Goal: Information Seeking & Learning: Learn about a topic

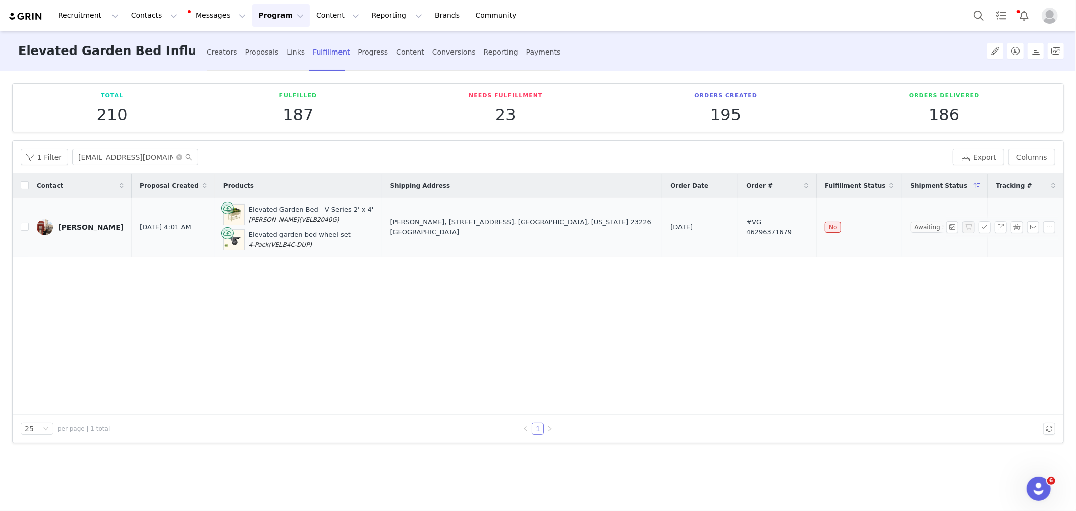
drag, startPoint x: 899, startPoint y: 253, endPoint x: 848, endPoint y: 253, distance: 52.0
click at [902, 253] on td "Awaiting Shipment" at bounding box center [945, 227] width 86 height 59
click at [783, 365] on div "Contact Proposal Created Products Shipping Address Order Date Order # Fulfillme…" at bounding box center [538, 294] width 1051 height 241
click at [374, 20] on button "Reporting Reporting" at bounding box center [397, 15] width 63 height 23
click at [376, 39] on link "Dashboard" at bounding box center [386, 44] width 80 height 19
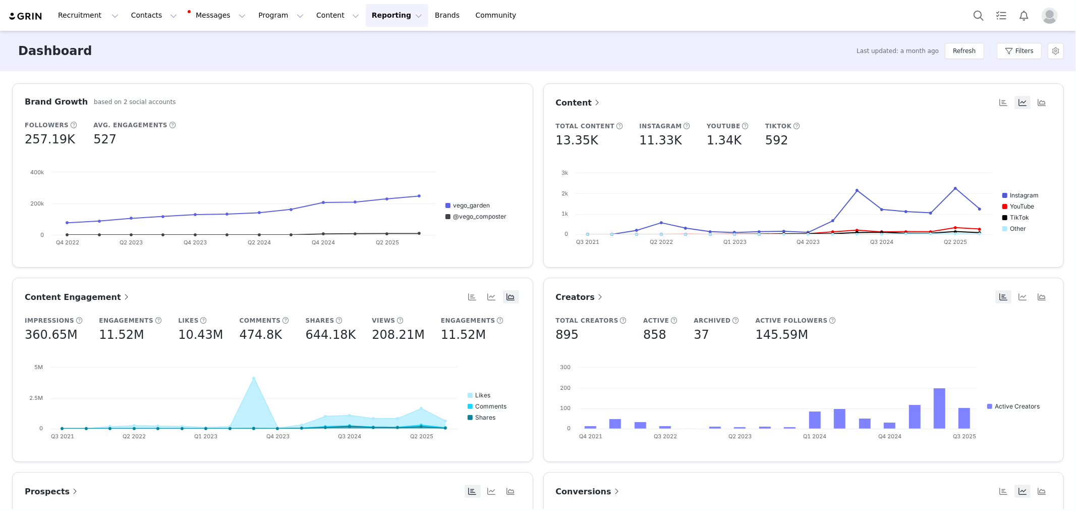
click at [611, 494] on span at bounding box center [616, 491] width 10 height 12
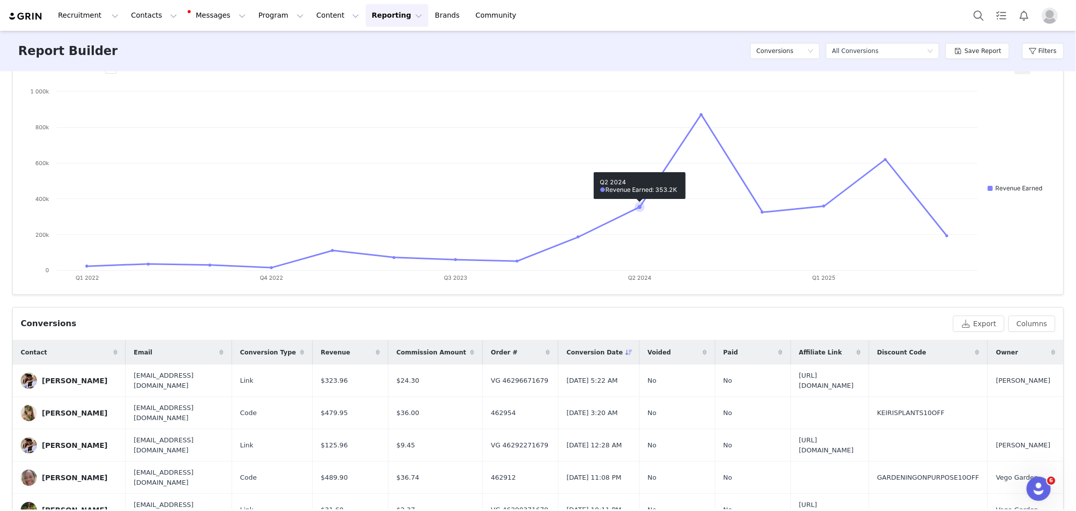
scroll to position [112, 0]
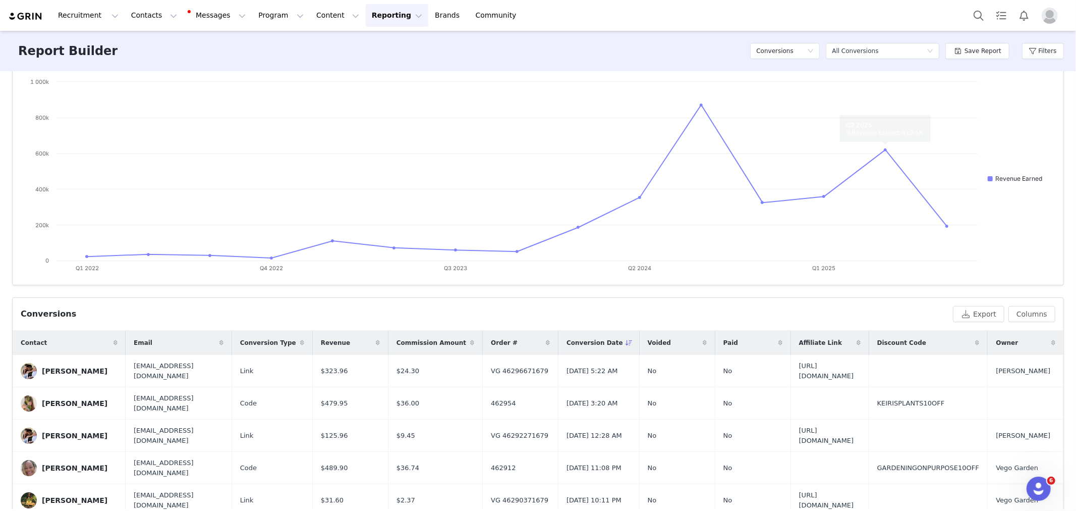
click at [1049, 59] on div "Filters" at bounding box center [1043, 51] width 42 height 30
click at [1048, 54] on button "Filters" at bounding box center [1043, 51] width 42 height 16
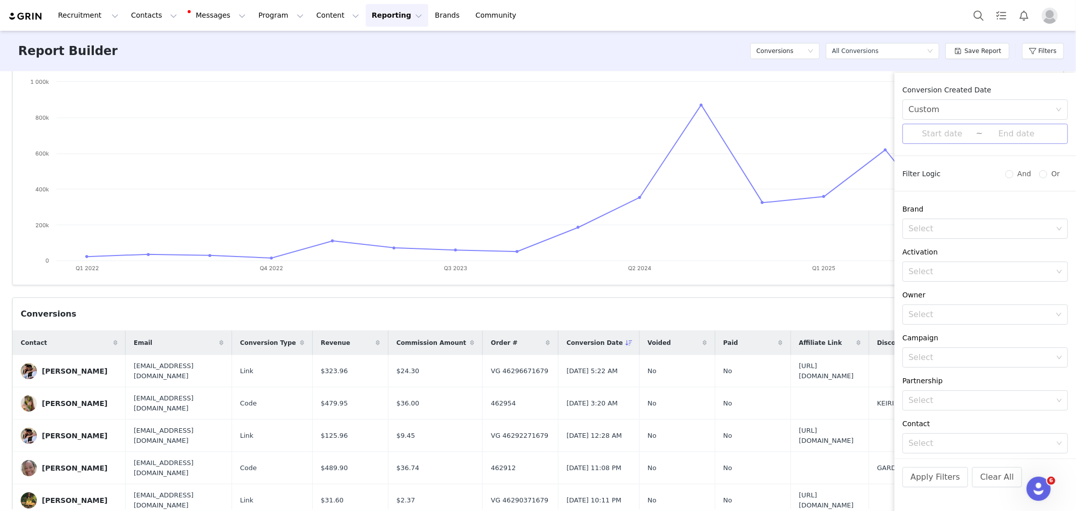
click at [940, 129] on input at bounding box center [943, 133] width 68 height 13
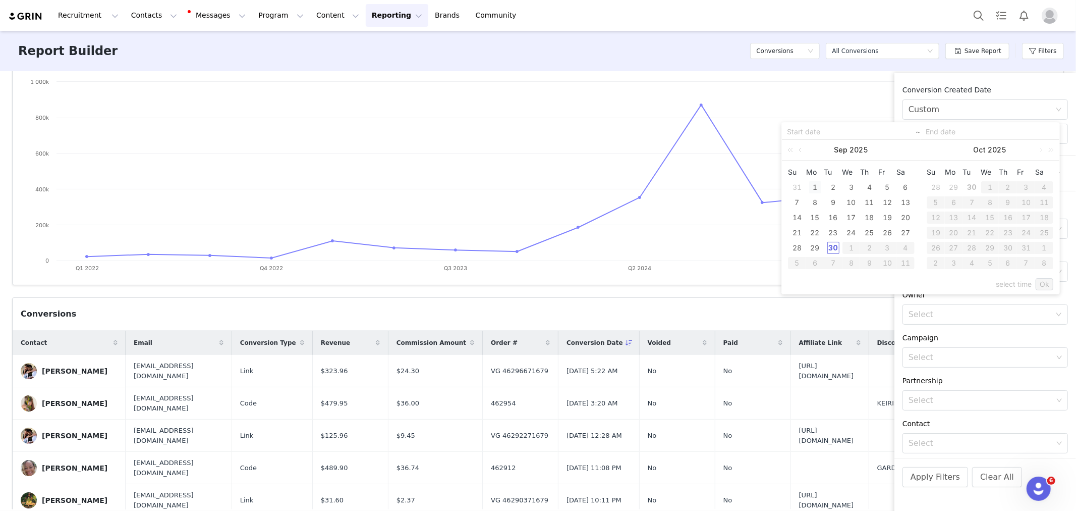
click at [816, 188] on div "1" at bounding box center [815, 187] width 12 height 12
type input "[DATE]"
click at [815, 245] on div "29" at bounding box center [815, 248] width 12 height 12
type input "[DATE]"
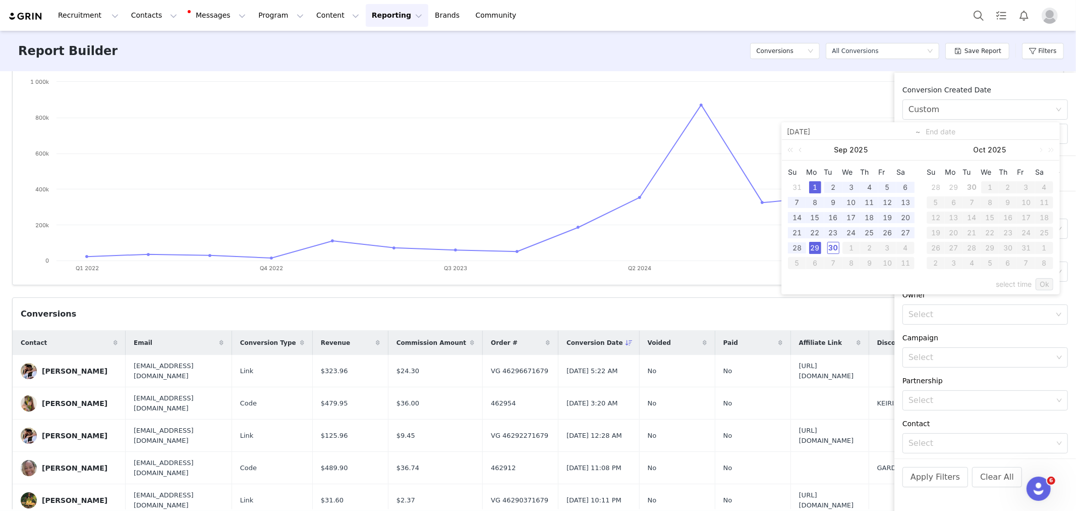
type input "[DATE]"
click at [1046, 286] on link "Ok" at bounding box center [1045, 284] width 18 height 12
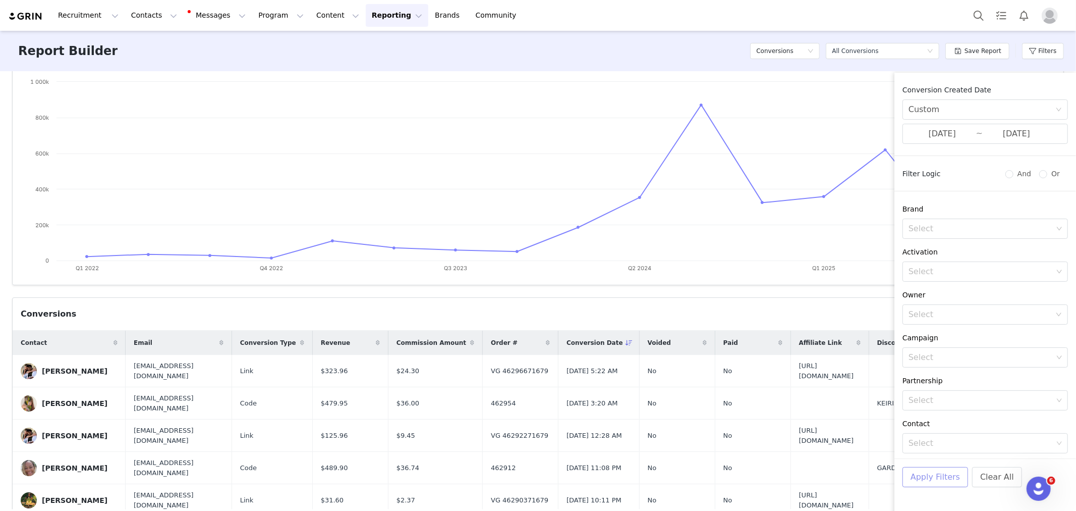
click at [933, 483] on button "Apply Filters" at bounding box center [935, 477] width 66 height 20
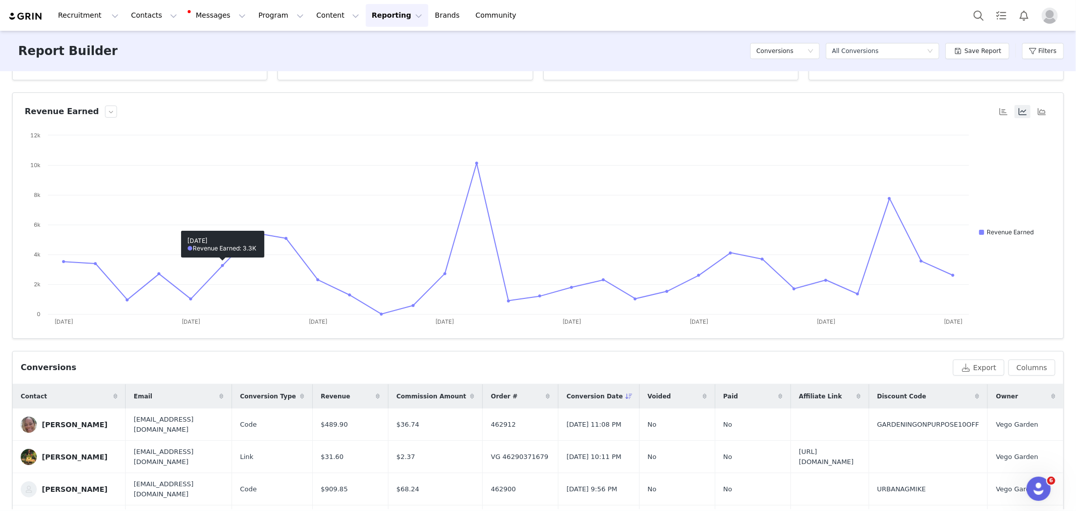
scroll to position [0, 0]
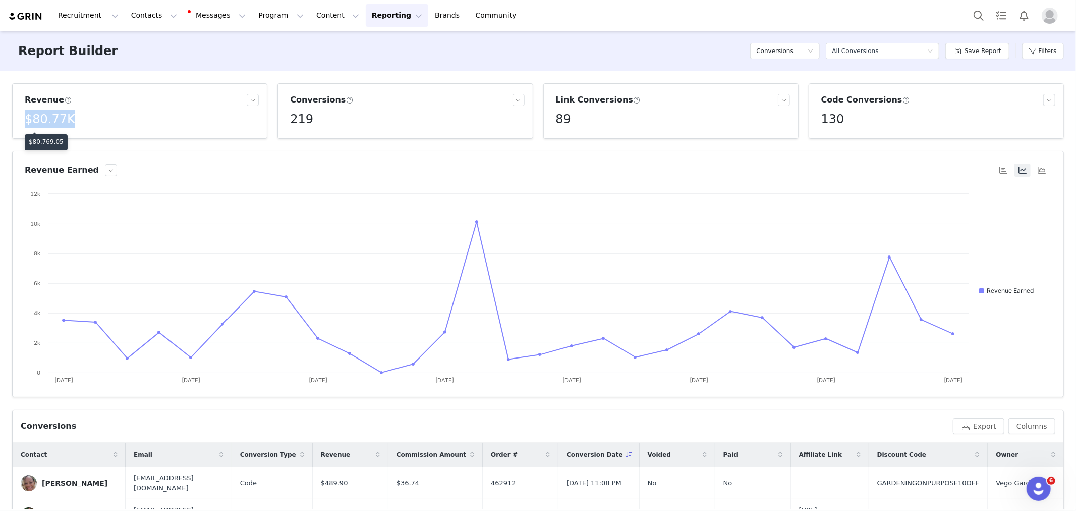
drag, startPoint x: 25, startPoint y: 117, endPoint x: 103, endPoint y: 120, distance: 77.7
click at [103, 120] on div "$80.77K" at bounding box center [142, 119] width 234 height 18
copy h5 "$80.77K"
click at [48, 140] on p "$80,769.05" at bounding box center [46, 141] width 35 height 9
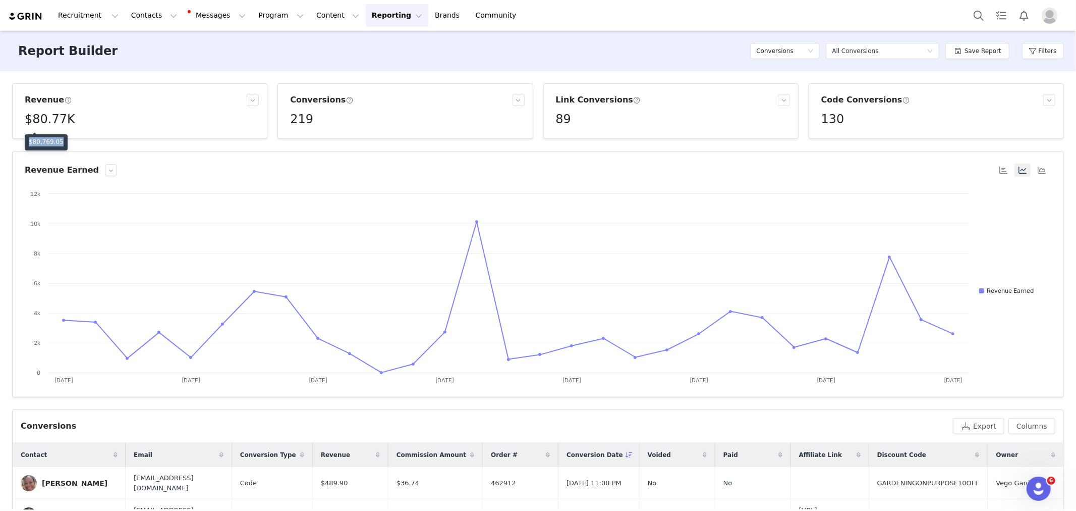
click at [48, 140] on p "$80,769.05" at bounding box center [46, 141] width 35 height 9
copy p "$80,769.05"
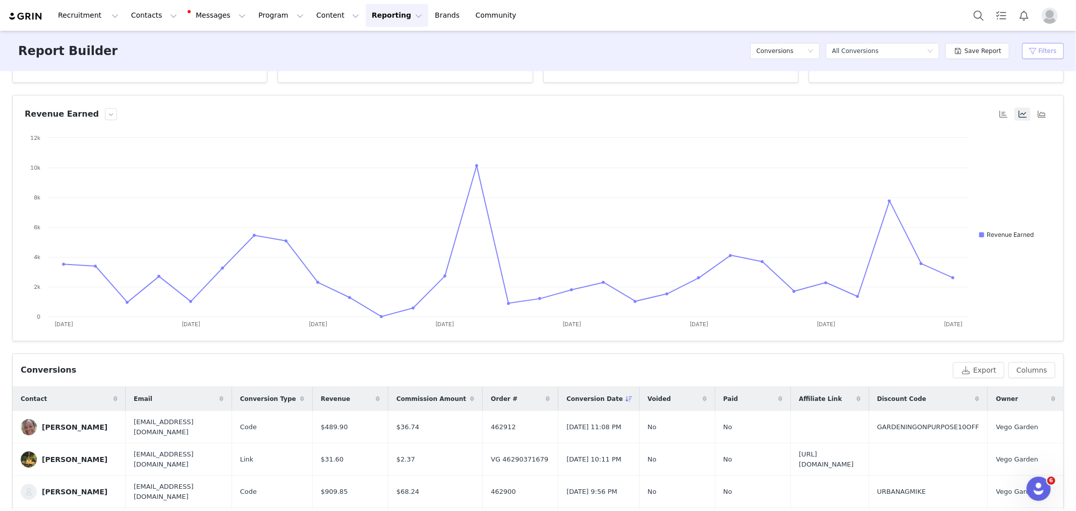
click at [1048, 49] on button "Filters" at bounding box center [1043, 51] width 42 height 16
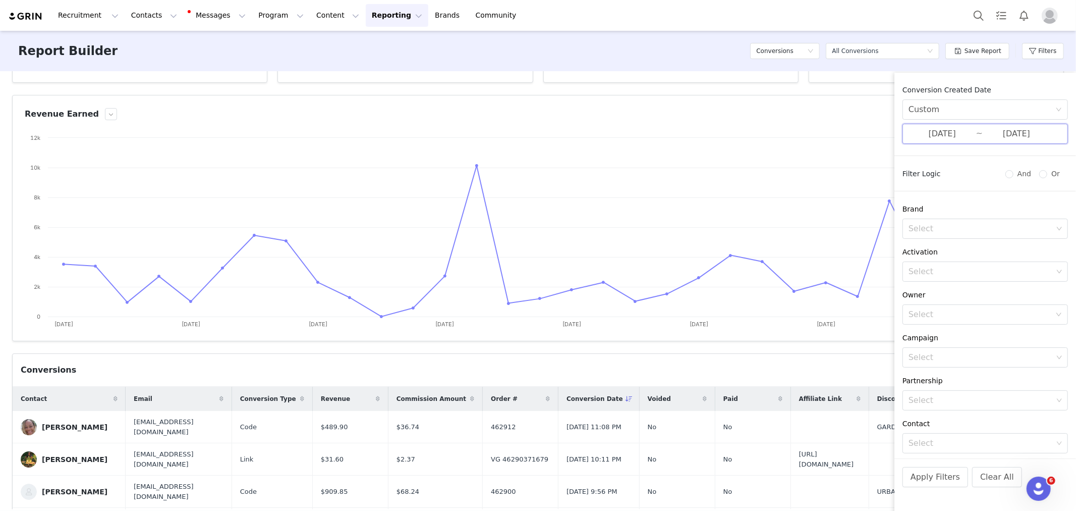
click at [947, 143] on span "09/01/2025 ~ 09/29/2025" at bounding box center [984, 134] width 165 height 20
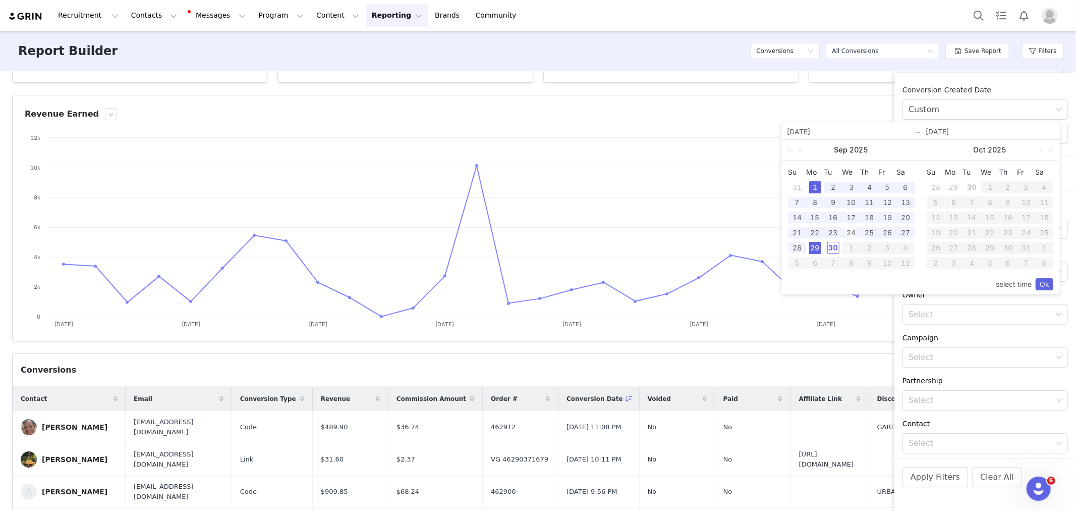
click at [849, 234] on div "24" at bounding box center [851, 233] width 12 height 12
click at [816, 249] on div "29" at bounding box center [815, 248] width 12 height 12
type input "09/24/2025"
drag, startPoint x: 1041, startPoint y: 280, endPoint x: 980, endPoint y: 394, distance: 129.5
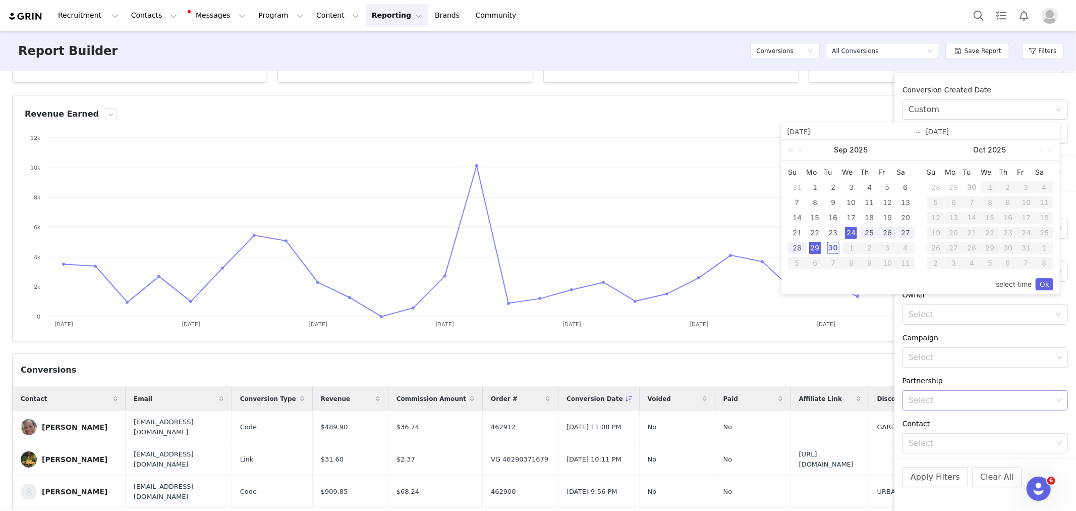
click at [1042, 279] on link "Ok" at bounding box center [1045, 284] width 18 height 12
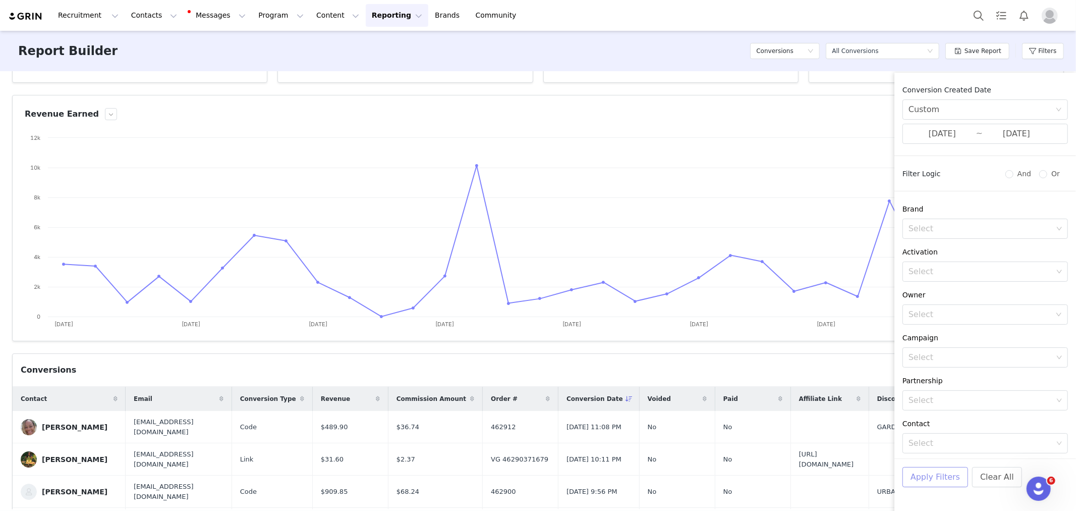
drag, startPoint x: 947, startPoint y: 480, endPoint x: 927, endPoint y: 473, distance: 21.1
click at [930, 471] on button "Apply Filters" at bounding box center [935, 477] width 66 height 20
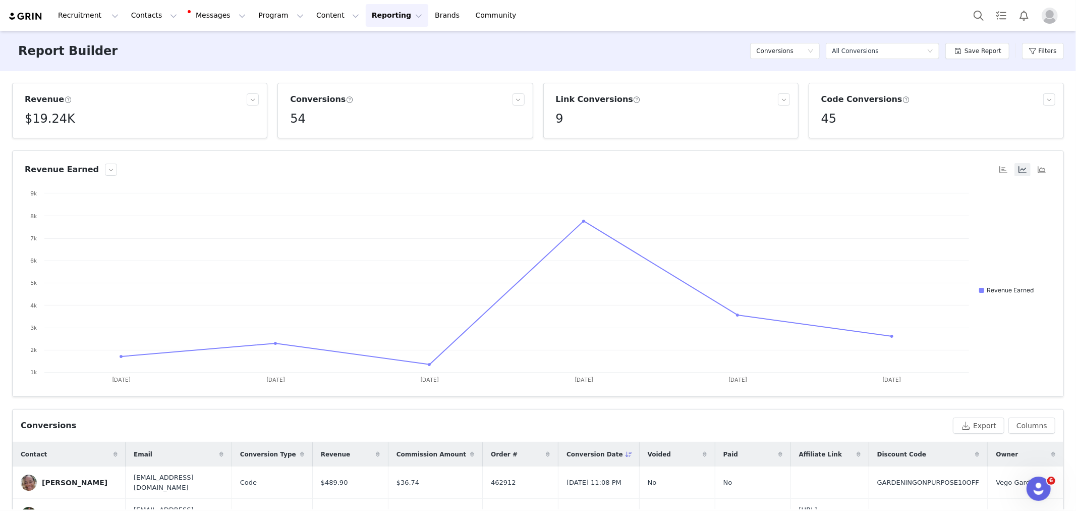
scroll to position [0, 0]
click at [35, 111] on h5 "$19.24K" at bounding box center [50, 119] width 50 height 18
click at [53, 115] on h5 "$19.24K" at bounding box center [50, 119] width 50 height 18
click at [45, 145] on p "$19,242.12" at bounding box center [46, 141] width 35 height 9
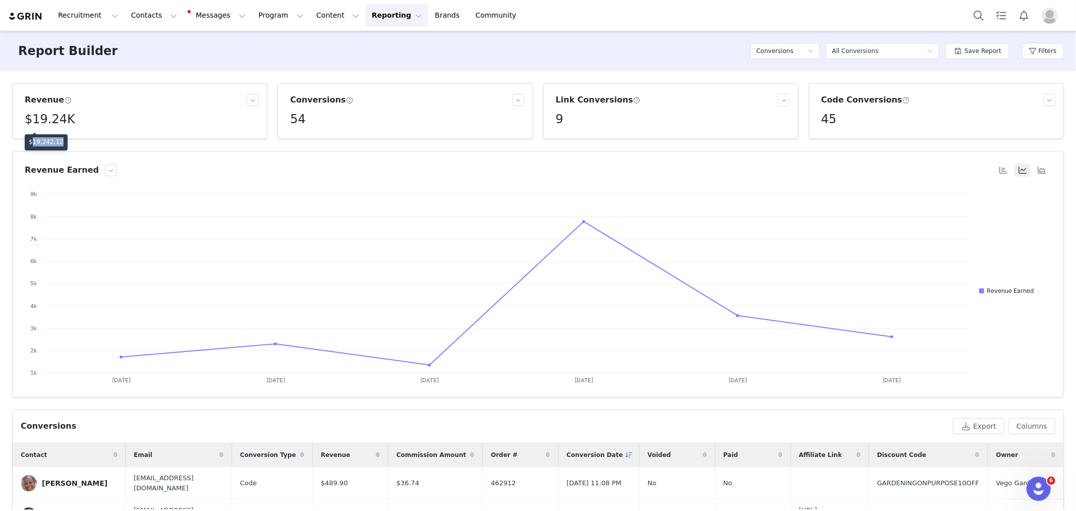
click at [45, 145] on p "$19,242.12" at bounding box center [46, 141] width 35 height 9
click at [45, 142] on p "$19,242.12" at bounding box center [46, 141] width 35 height 9
drag, startPoint x: 287, startPoint y: 118, endPoint x: 338, endPoint y: 113, distance: 52.2
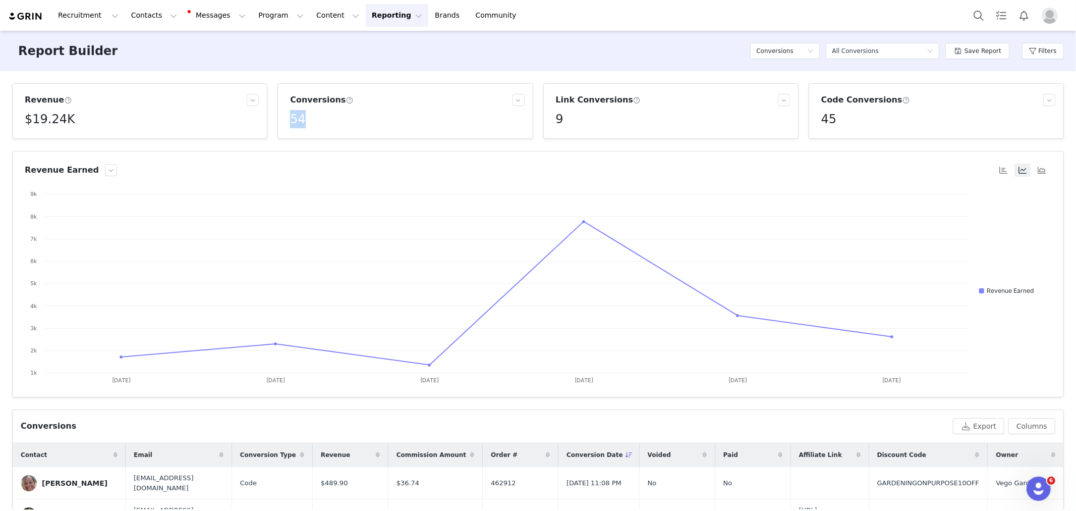
click at [338, 113] on div "Conversions 54" at bounding box center [405, 111] width 238 height 34
copy h5 "54"
drag, startPoint x: 551, startPoint y: 114, endPoint x: 562, endPoint y: 116, distance: 11.8
click at [562, 116] on div "Link Conversions 9" at bounding box center [671, 111] width 238 height 34
copy h5 "9"
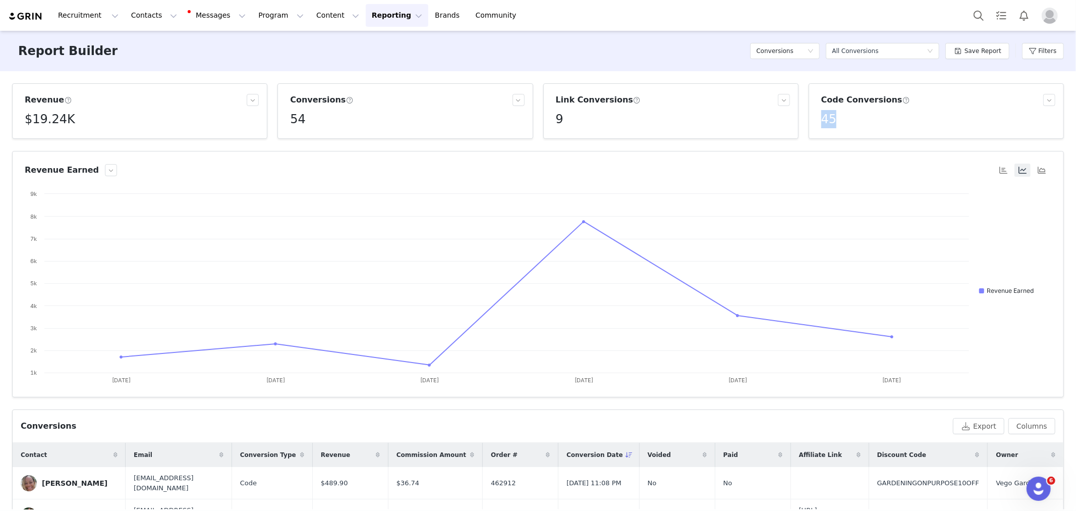
drag, startPoint x: 814, startPoint y: 115, endPoint x: 862, endPoint y: 119, distance: 48.1
click at [862, 119] on div "Code Conversions 45" at bounding box center [936, 111] width 238 height 34
copy h5 "45"
click at [1061, 41] on div "Filters" at bounding box center [1043, 51] width 42 height 30
click at [1055, 50] on button "Filters" at bounding box center [1043, 51] width 42 height 16
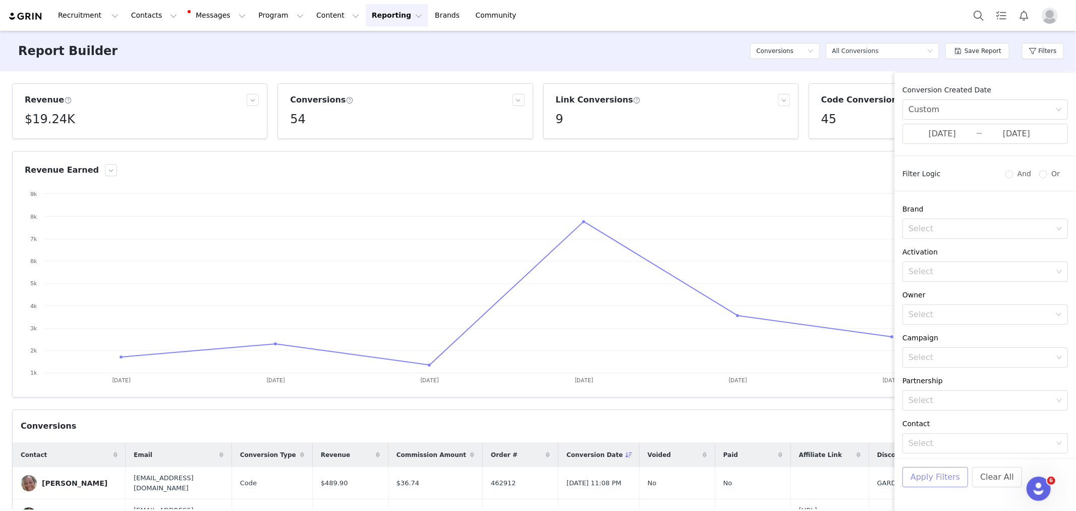
click at [931, 481] on button "Apply Filters" at bounding box center [935, 477] width 66 height 20
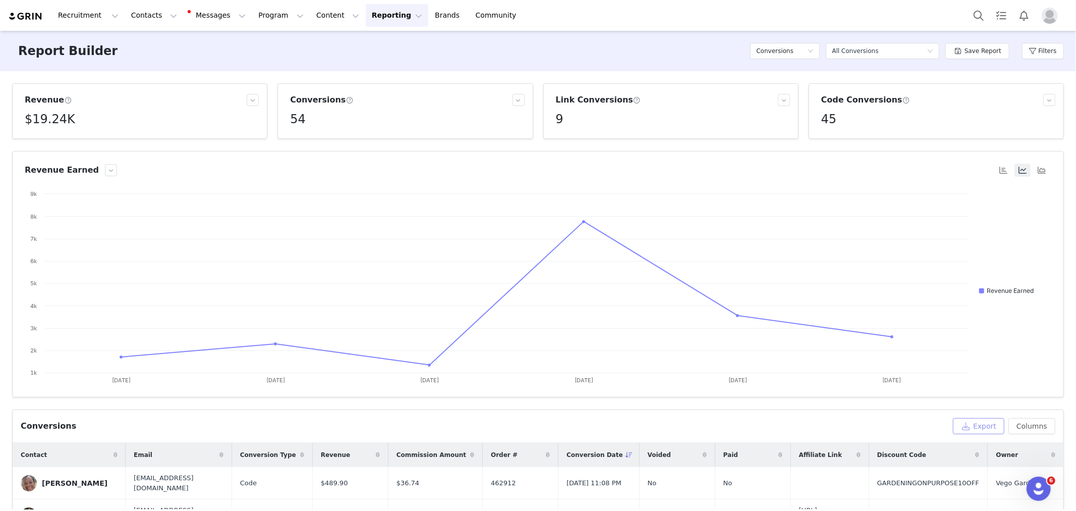
click at [965, 422] on button "Export" at bounding box center [978, 426] width 51 height 16
click at [1062, 48] on button "Filters" at bounding box center [1043, 51] width 42 height 16
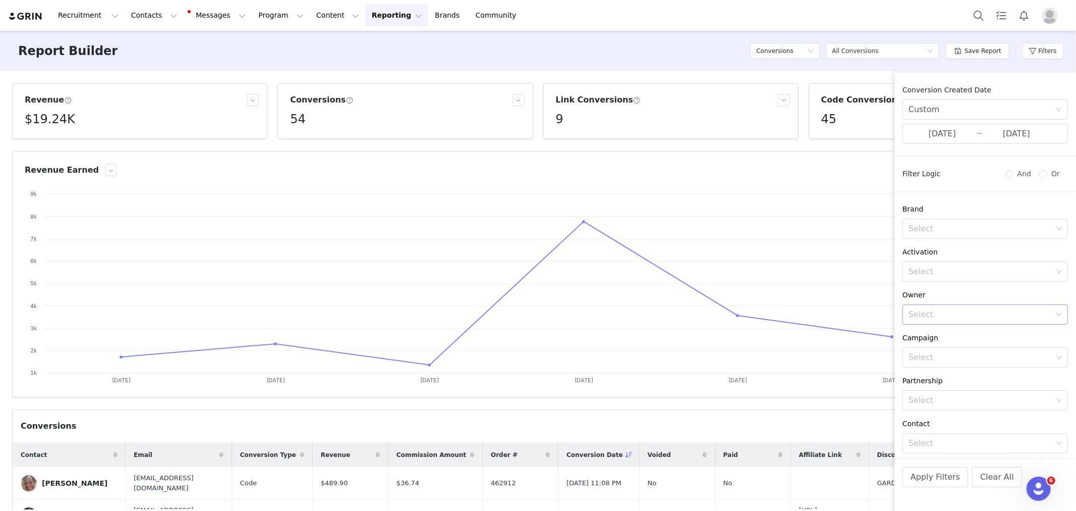
click at [929, 312] on div "Select" at bounding box center [980, 314] width 142 height 10
click at [957, 395] on p "Jason Zhang" at bounding box center [995, 398] width 107 height 11
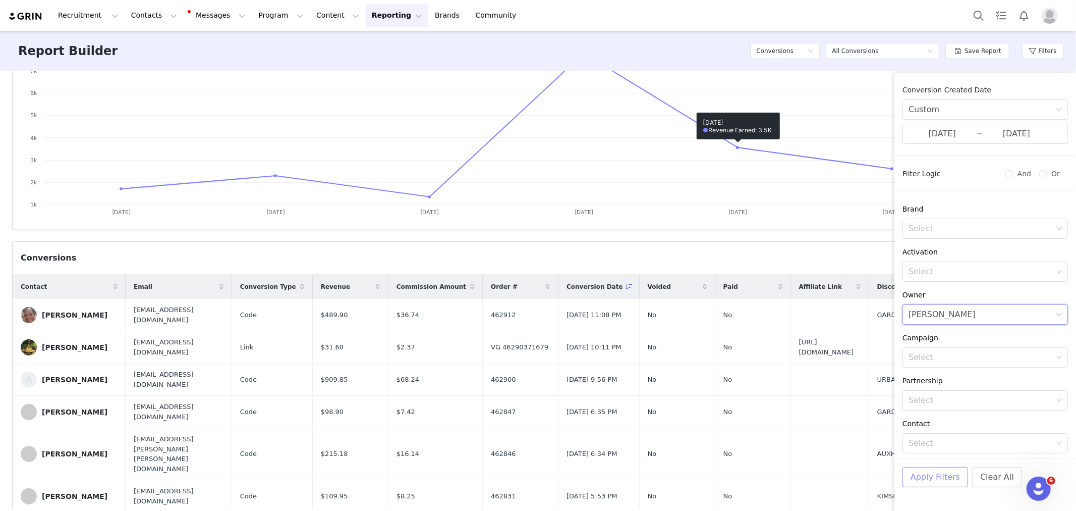
click at [920, 475] on button "Apply Filters" at bounding box center [935, 477] width 66 height 20
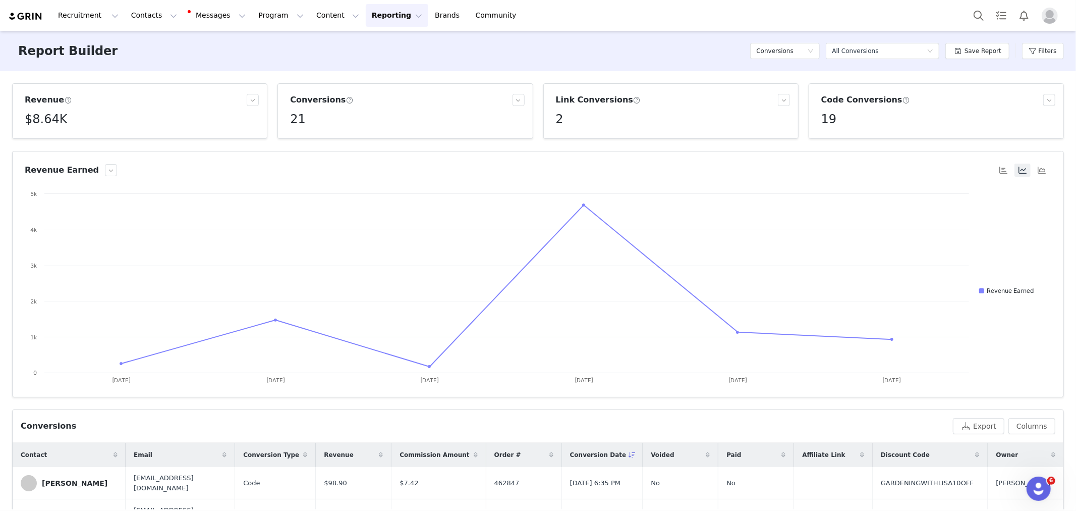
click at [26, 122] on h5 "$8.64K" at bounding box center [46, 119] width 42 height 18
click at [37, 139] on p "$8,636.61" at bounding box center [44, 141] width 31 height 9
copy p "$8,636.61"
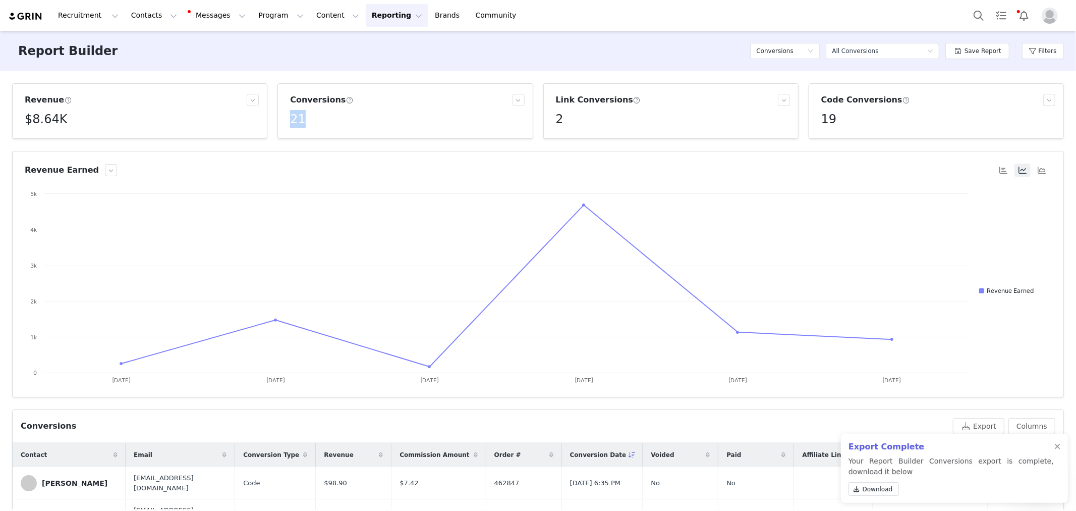
drag, startPoint x: 283, startPoint y: 114, endPoint x: 342, endPoint y: 118, distance: 59.7
click at [342, 118] on article "Conversions 21" at bounding box center [404, 110] width 255 height 55
copy h5 "21"
drag, startPoint x: 587, startPoint y: 115, endPoint x: 552, endPoint y: 14, distance: 107.0
click at [579, 73] on div "Revenue $8.64K Conversions 21 Link Conversions 2 Code Conversions 19 Revenue Ea…" at bounding box center [538, 290] width 1076 height 438
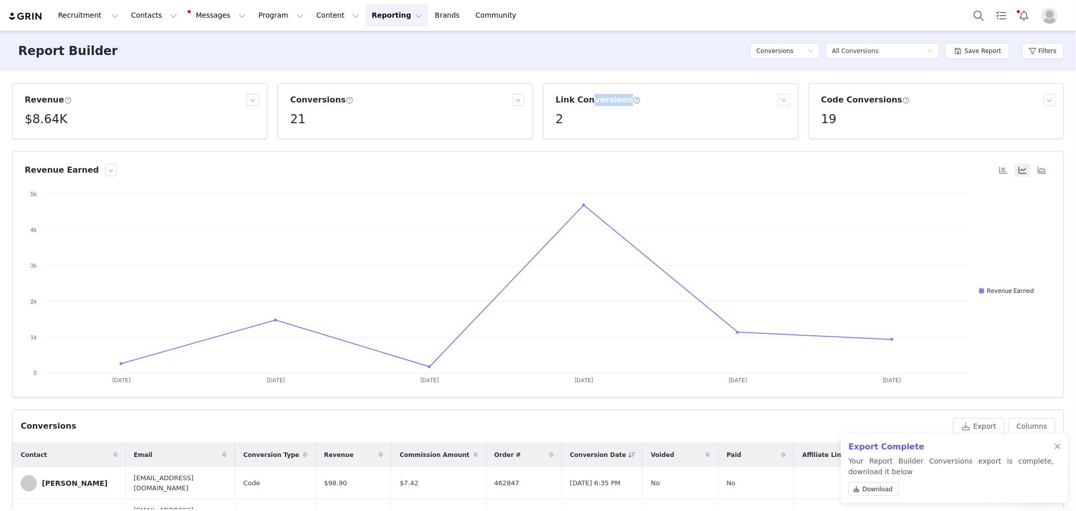
copy div "nversions"
click at [860, 485] on span at bounding box center [857, 488] width 9 height 9
click at [1040, 54] on button "Filters" at bounding box center [1043, 51] width 42 height 16
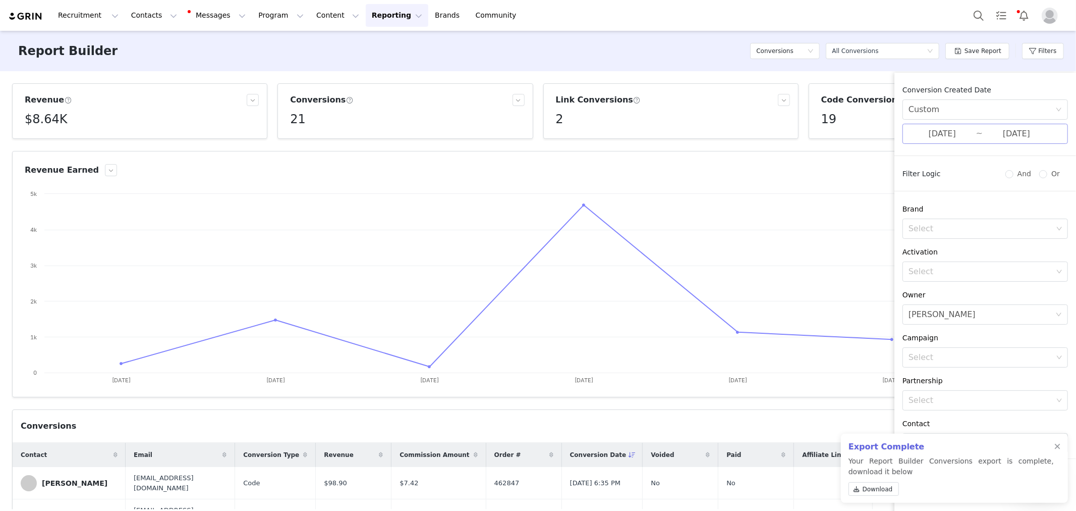
click at [949, 134] on input "09/24/2025" at bounding box center [943, 133] width 68 height 13
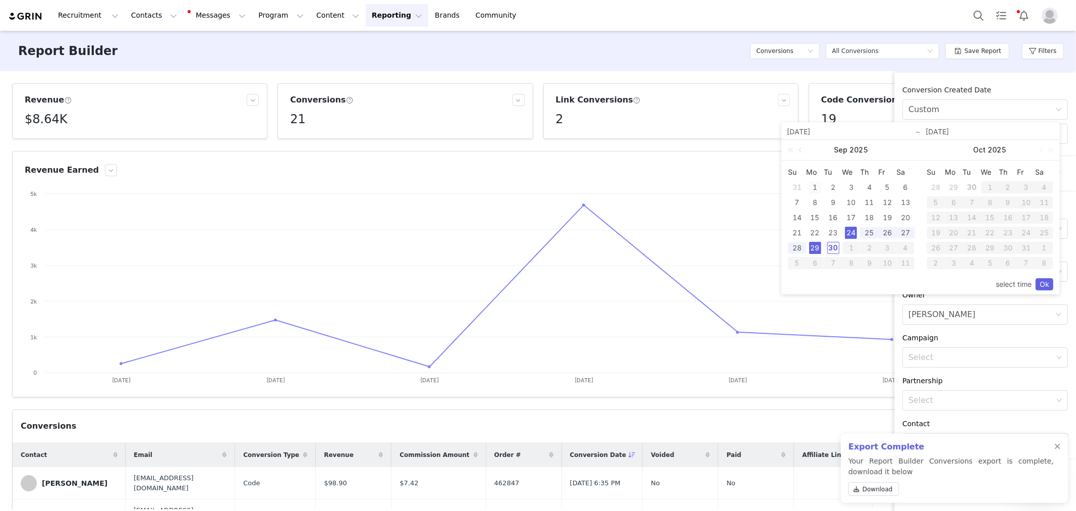
click at [816, 183] on div "1" at bounding box center [815, 187] width 12 height 12
click at [819, 246] on div "29" at bounding box center [815, 248] width 12 height 12
type input "09/01/2025"
click at [1047, 283] on link "Ok" at bounding box center [1045, 284] width 18 height 12
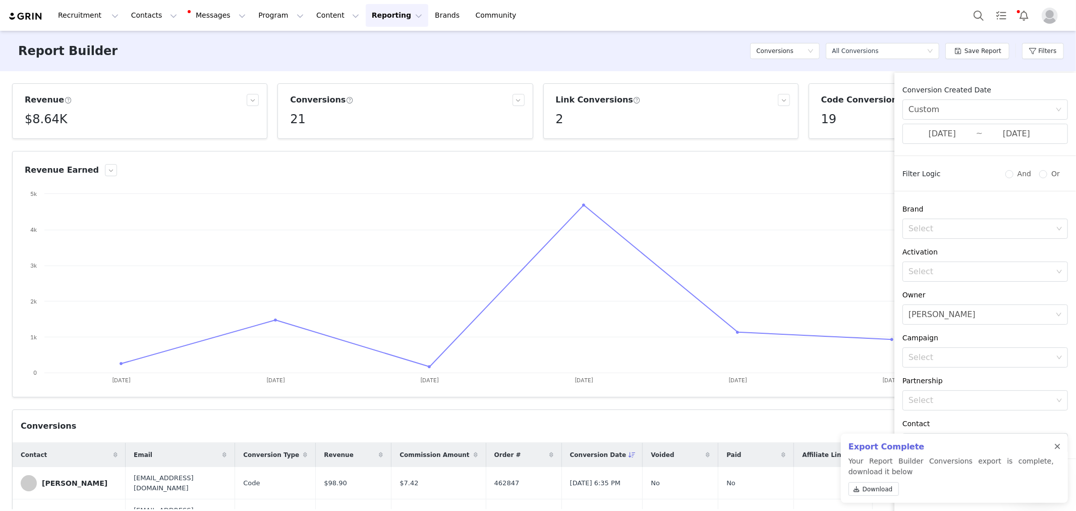
click at [1055, 445] on div at bounding box center [1057, 446] width 6 height 8
click at [938, 479] on button "Apply Filters" at bounding box center [935, 477] width 66 height 20
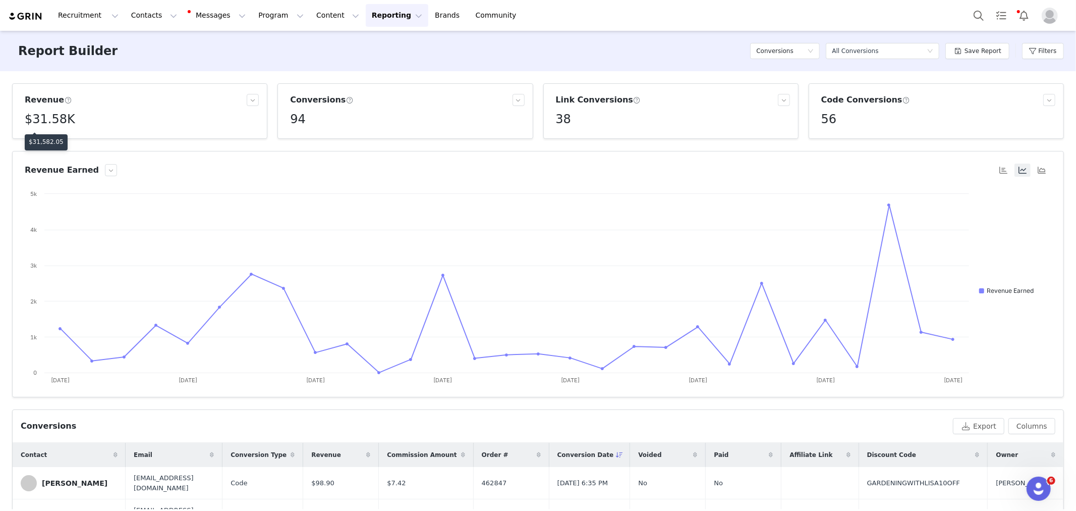
click at [49, 122] on h5 "$31.58K" at bounding box center [50, 119] width 50 height 18
click at [45, 140] on p "$31,582.05" at bounding box center [46, 141] width 35 height 9
copy p "$31,582.05"
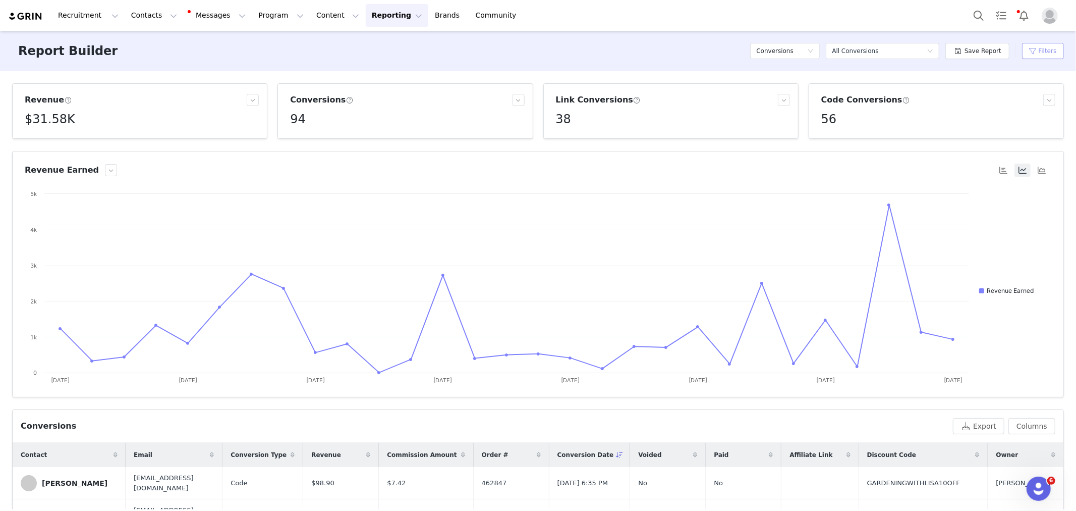
click at [1040, 50] on button "Filters" at bounding box center [1043, 51] width 42 height 16
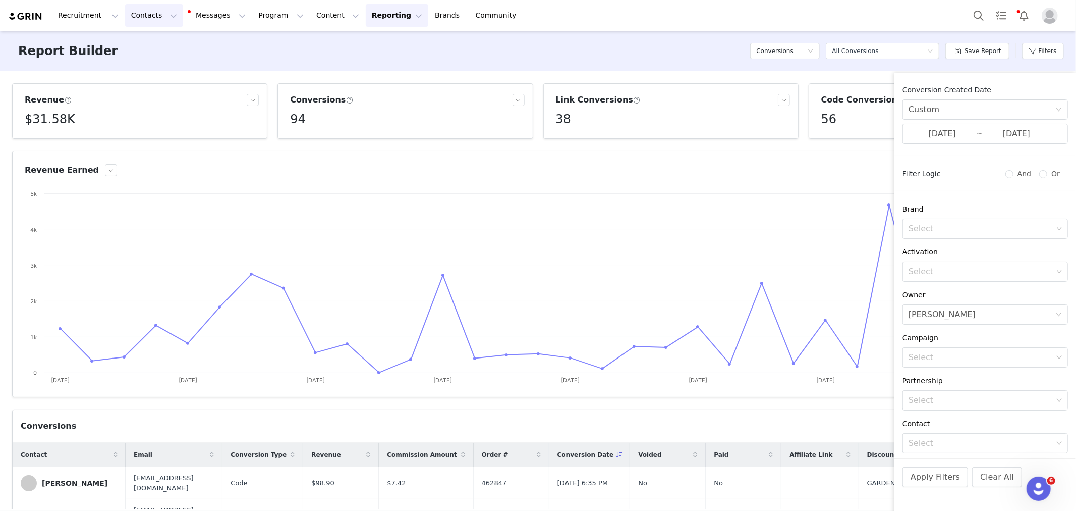
click at [141, 19] on button "Contacts Contacts" at bounding box center [154, 15] width 58 height 23
click at [153, 43] on p "Creators" at bounding box center [143, 44] width 30 height 11
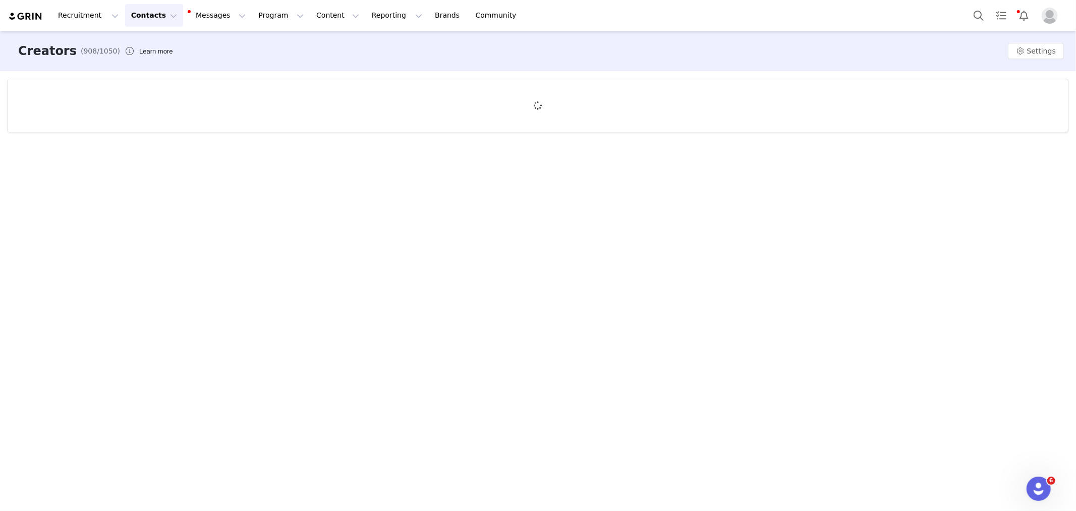
click at [780, 364] on div "Creators (908/1050) Learn more Settings" at bounding box center [538, 270] width 1076 height 478
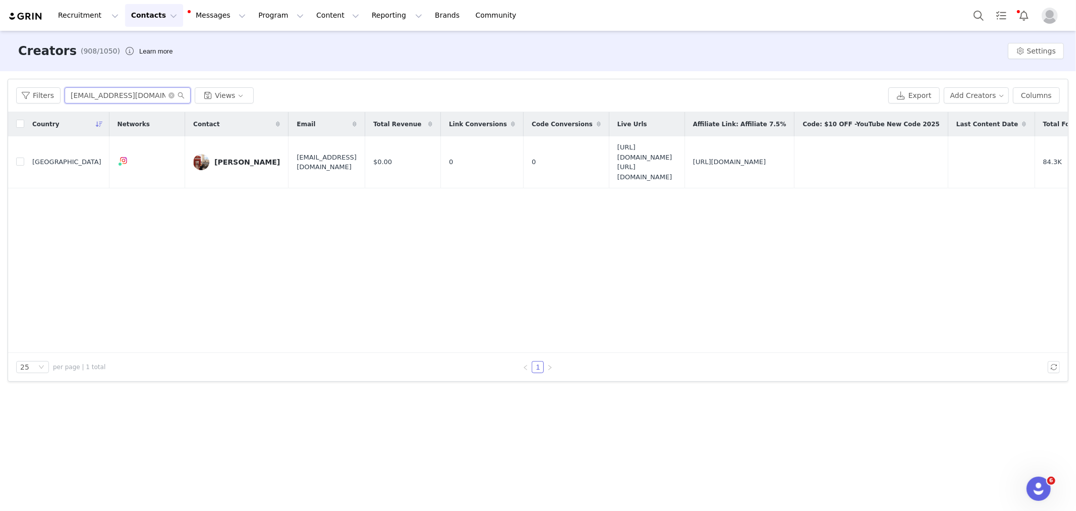
click at [115, 102] on input "[EMAIL_ADDRESS][DOMAIN_NAME]" at bounding box center [128, 95] width 126 height 16
click at [115, 100] on input "[EMAIL_ADDRESS][DOMAIN_NAME]" at bounding box center [128, 95] width 126 height 16
drag, startPoint x: 115, startPoint y: 100, endPoint x: 109, endPoint y: 97, distance: 6.6
click at [109, 97] on input "[EMAIL_ADDRESS][DOMAIN_NAME]" at bounding box center [128, 95] width 126 height 16
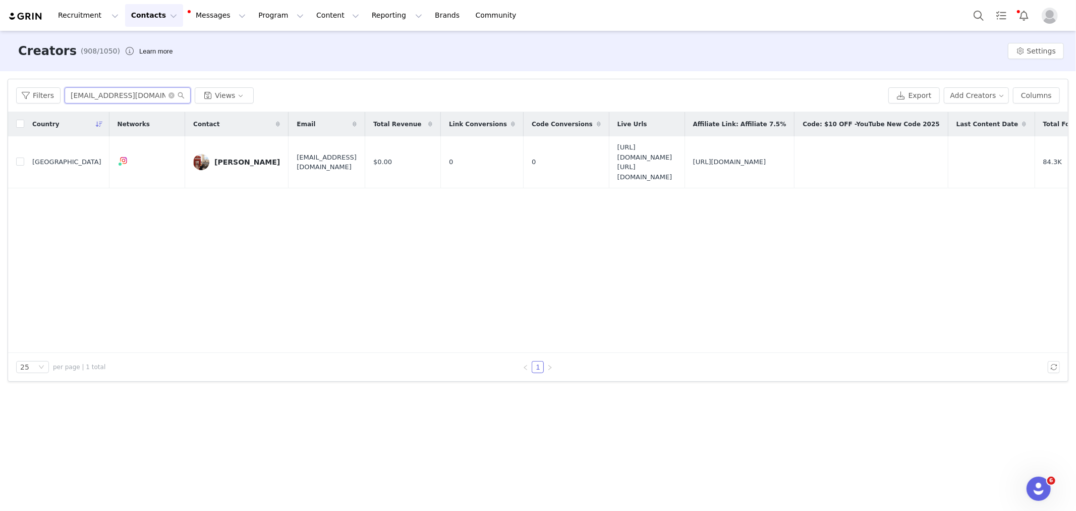
click at [109, 97] on input "[EMAIL_ADDRESS][DOMAIN_NAME]" at bounding box center [128, 95] width 126 height 16
paste input "Nermine Kitchen"
click at [101, 86] on div "Filters Nermine Kitchen Views Export Add Creators Columns" at bounding box center [538, 95] width 1060 height 33
click at [102, 93] on input "Nermine Kitchen" at bounding box center [128, 95] width 126 height 16
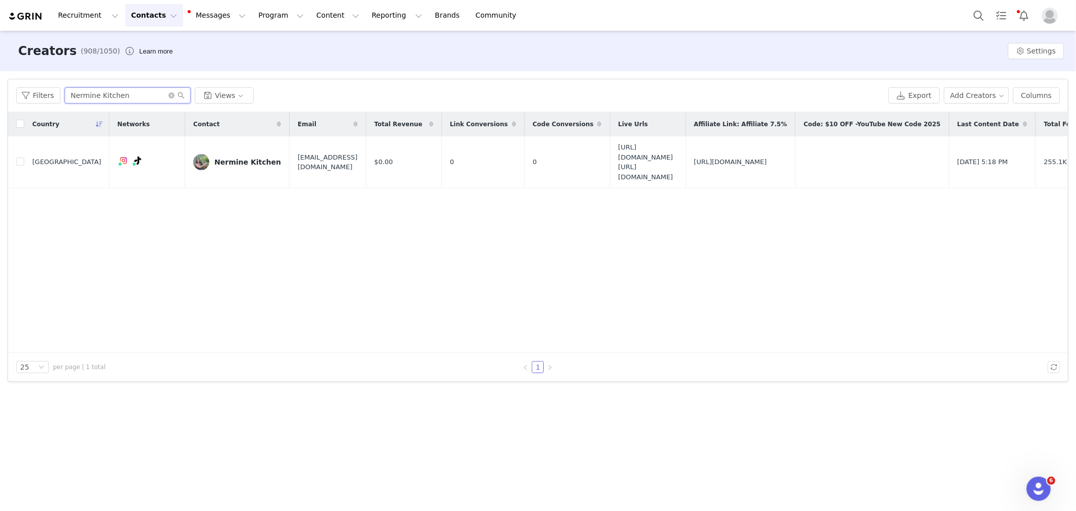
click at [103, 93] on input "Nermine Kitchen" at bounding box center [128, 95] width 126 height 16
paste input "mommygonehealthy"
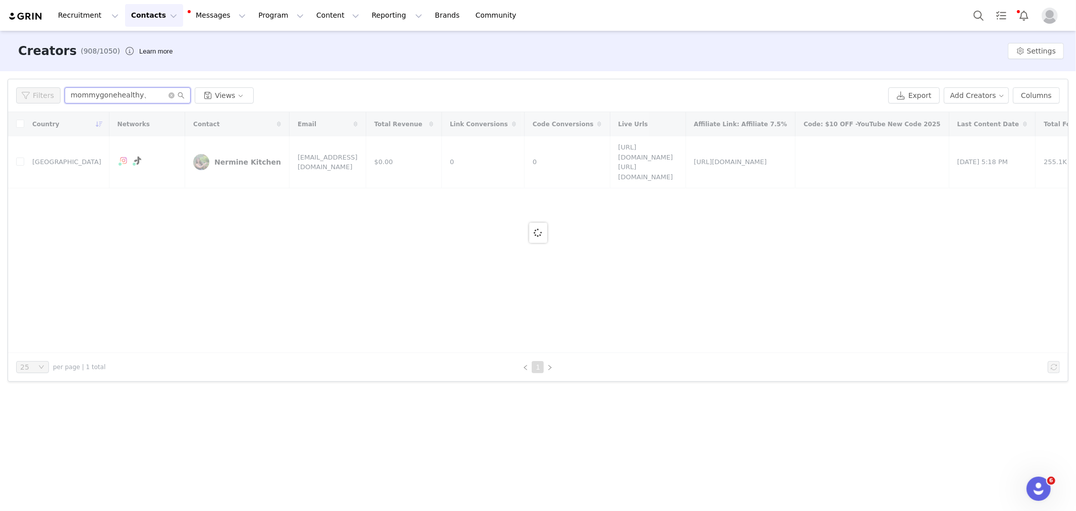
type input "mommygonehealthy"
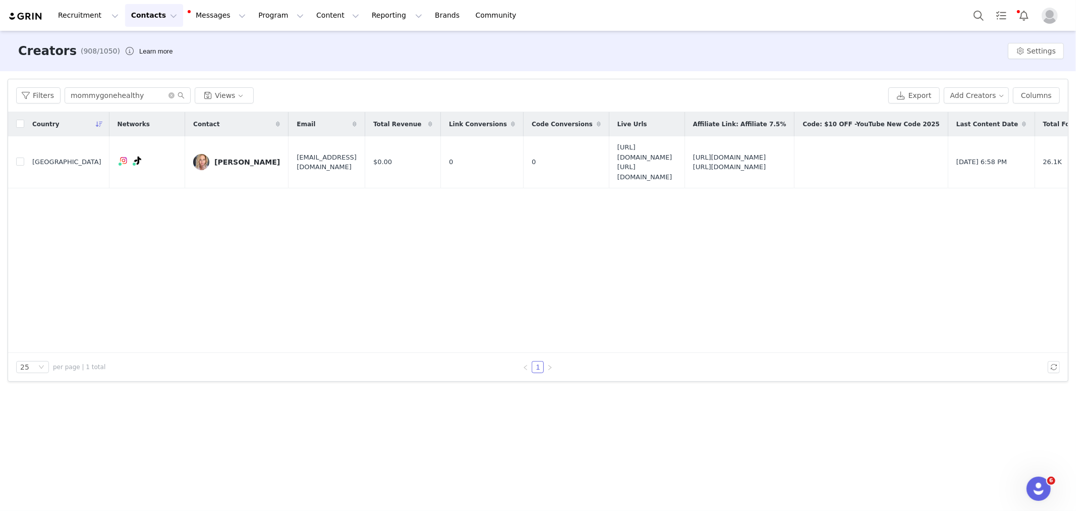
click at [143, 231] on div "Country Networks Contact Email Total Revenue Link Conversions Code Conversions …" at bounding box center [538, 232] width 1060 height 241
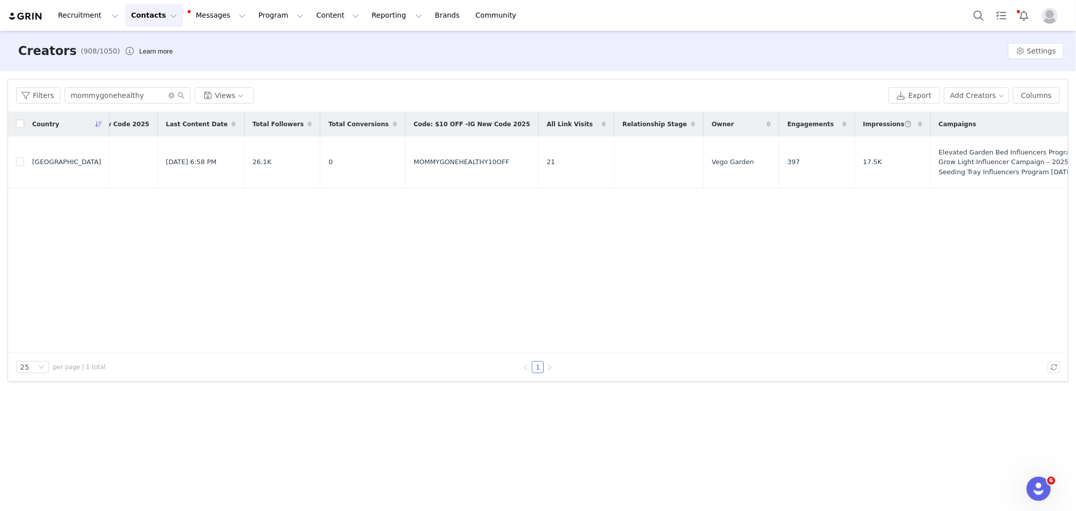
scroll to position [0, 792]
click at [762, 378] on div "25 per page | 1 total 1" at bounding box center [538, 367] width 1060 height 28
click at [811, 321] on div "Country Networks Contact Email Total Revenue Link Conversions Code Conversions …" at bounding box center [538, 232] width 1060 height 241
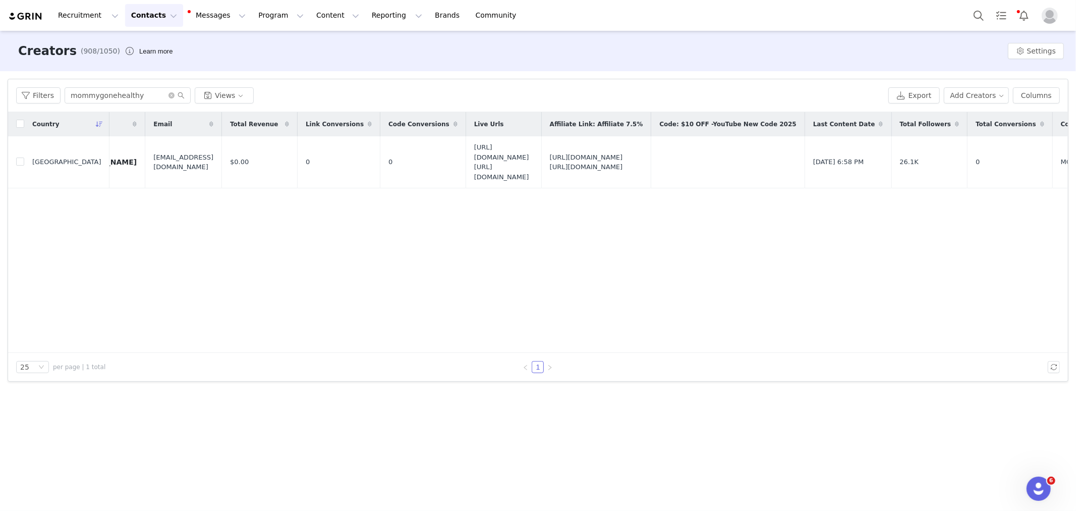
scroll to position [0, 0]
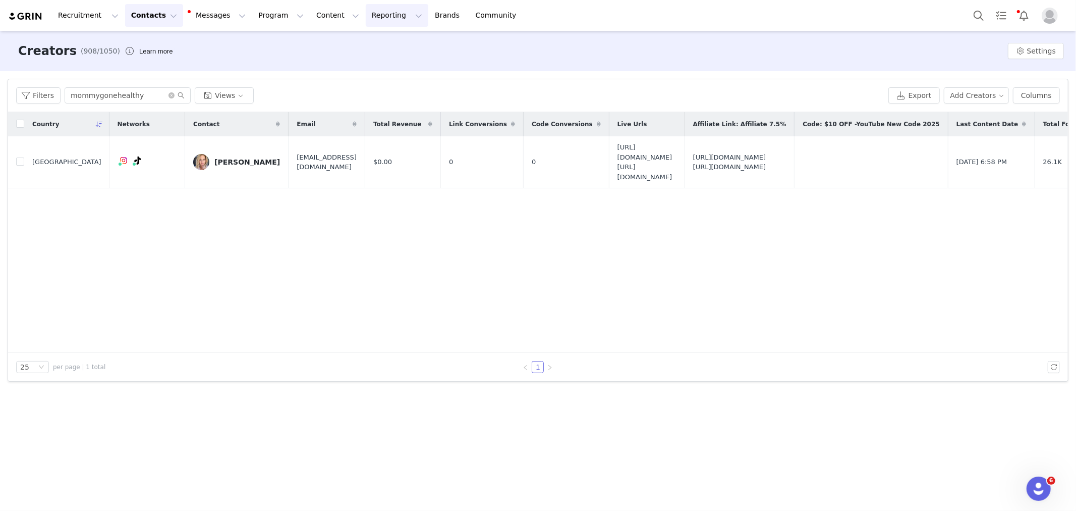
click at [378, 13] on button "Reporting Reporting" at bounding box center [397, 15] width 63 height 23
click at [414, 38] on link "Dashboard" at bounding box center [386, 44] width 80 height 19
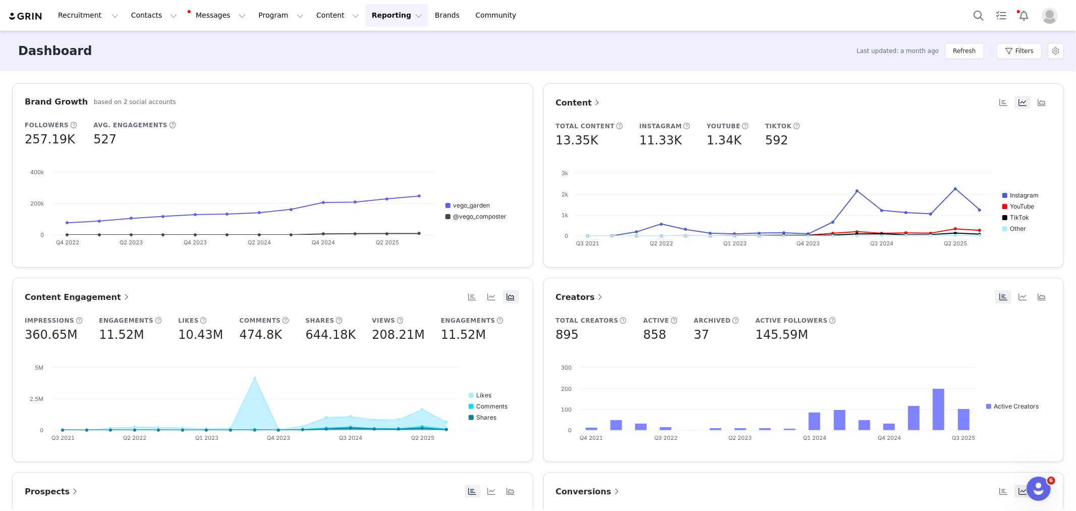
scroll to position [56, 0]
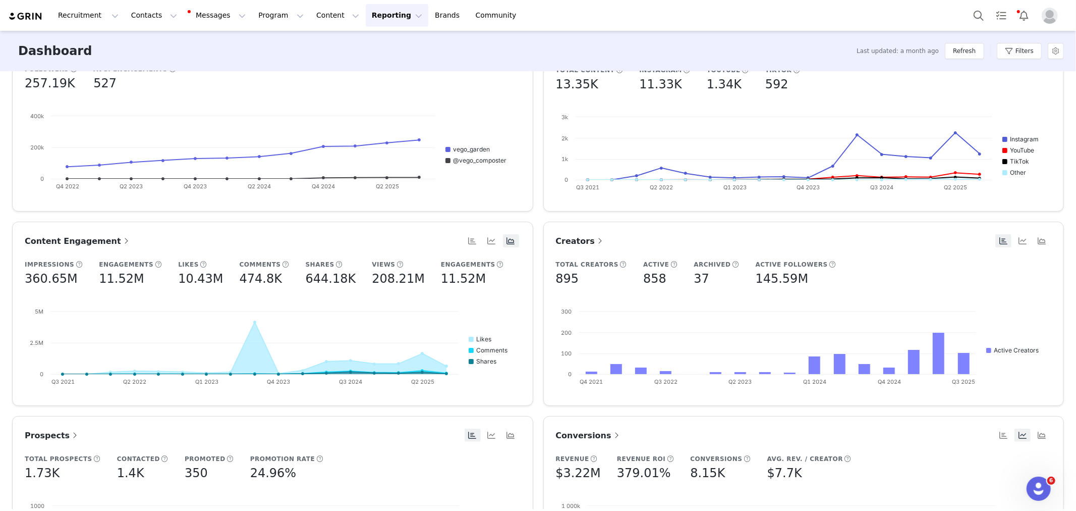
click at [586, 434] on span "Conversions" at bounding box center [589, 435] width 66 height 10
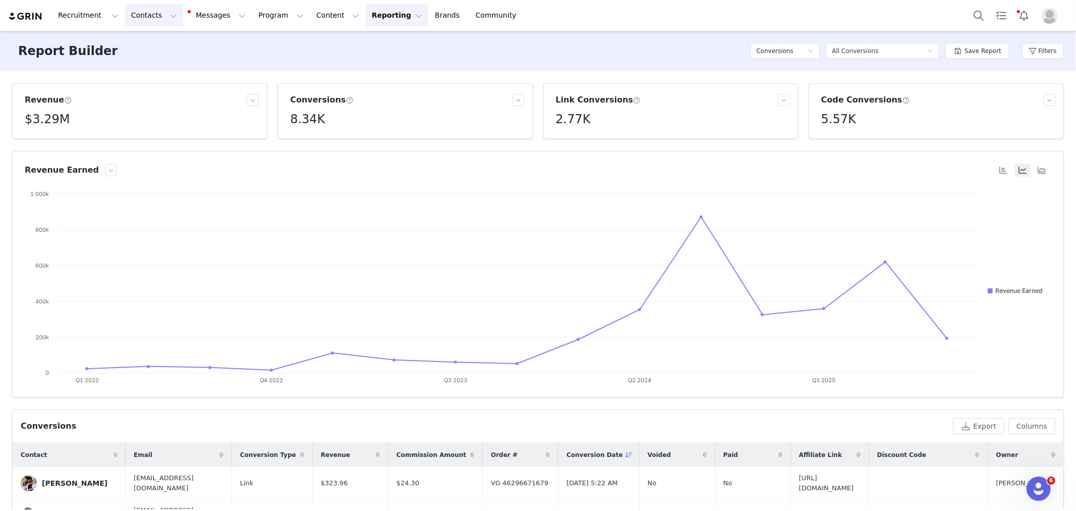
click at [153, 19] on button "Contacts Contacts" at bounding box center [154, 15] width 58 height 23
click at [151, 46] on p "Creators" at bounding box center [143, 44] width 30 height 11
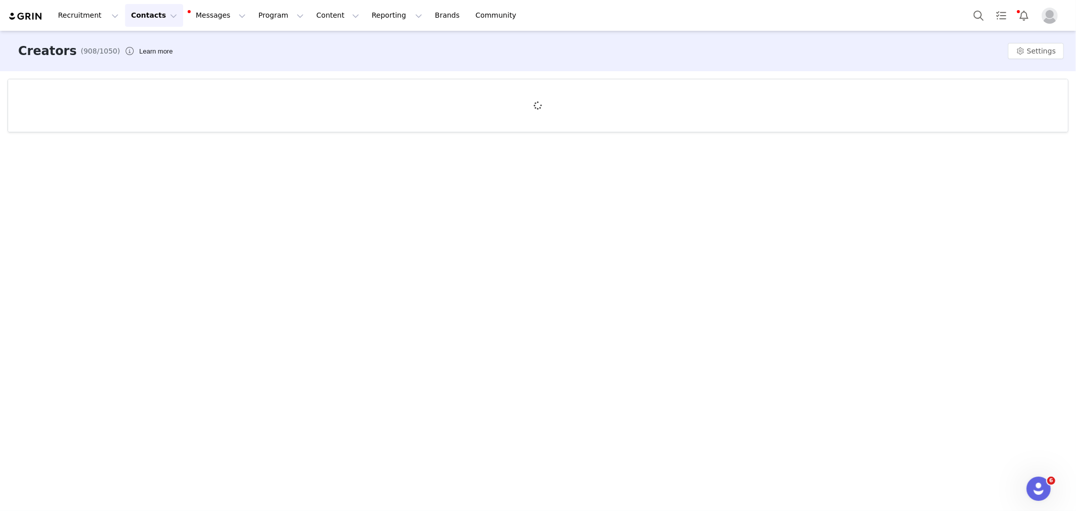
click at [162, 192] on div "Creators (908/1050) Learn more Settings" at bounding box center [538, 270] width 1076 height 478
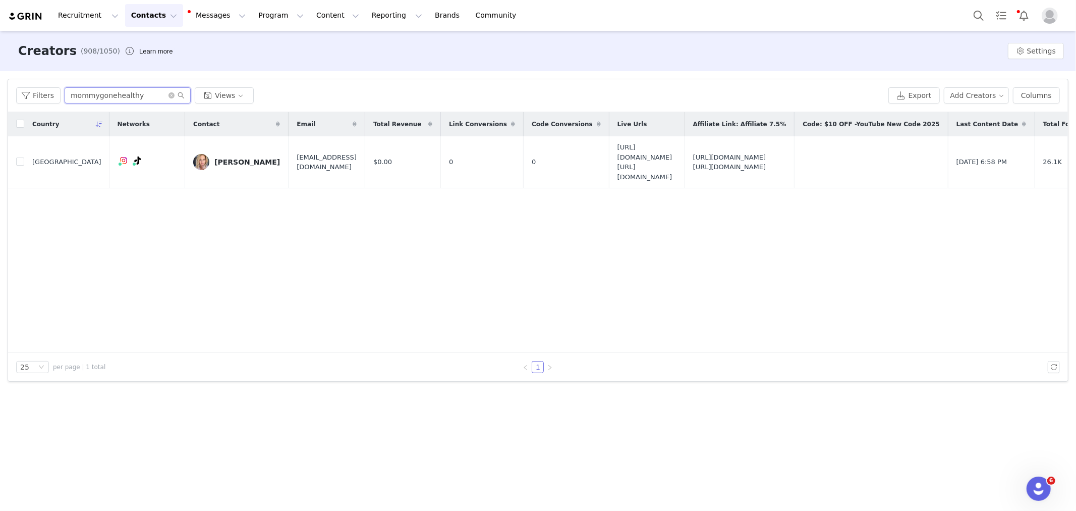
click at [118, 95] on input "mommygonehealthy" at bounding box center [128, 95] width 126 height 16
click at [122, 89] on input "mommygonehealthy" at bounding box center [128, 95] width 126 height 16
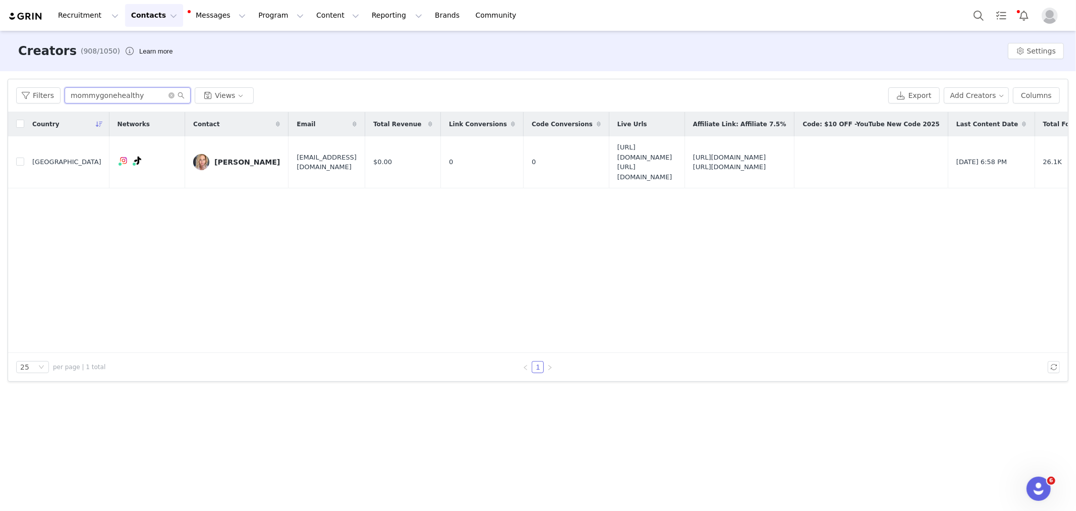
click at [122, 89] on input "mommygonehealthy" at bounding box center [128, 95] width 126 height 16
paste input "Kimberly Hunt"
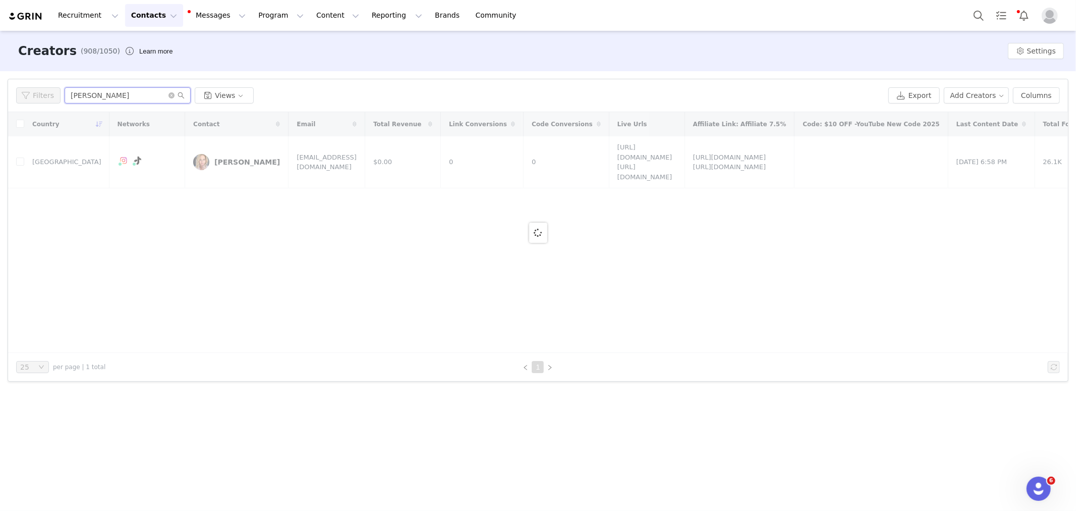
type input "Kimberly Hunt"
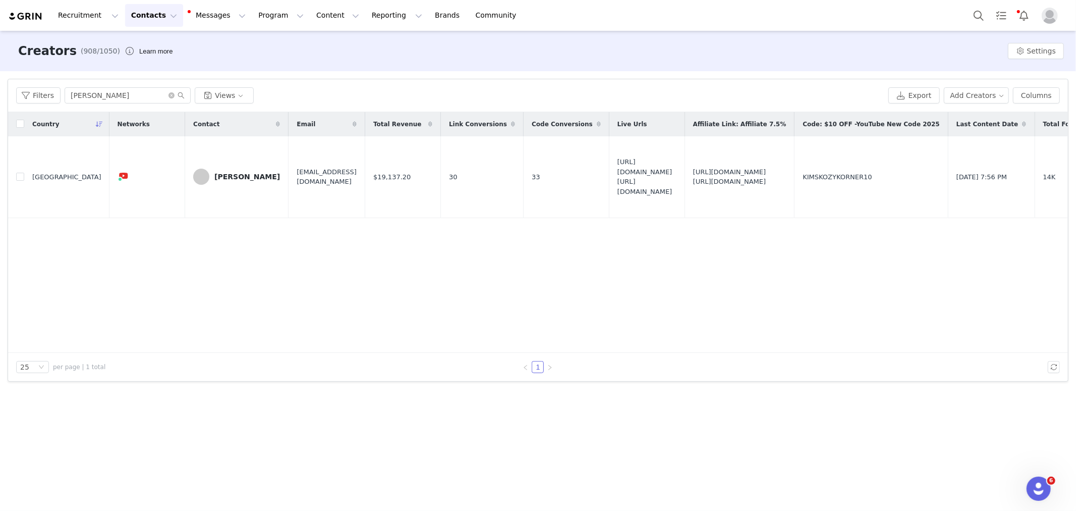
click at [184, 264] on div "Country Networks Contact Email Total Revenue Link Conversions Code Conversions …" at bounding box center [538, 232] width 1060 height 241
click at [214, 178] on div "Kimberly Hunt" at bounding box center [247, 177] width 66 height 8
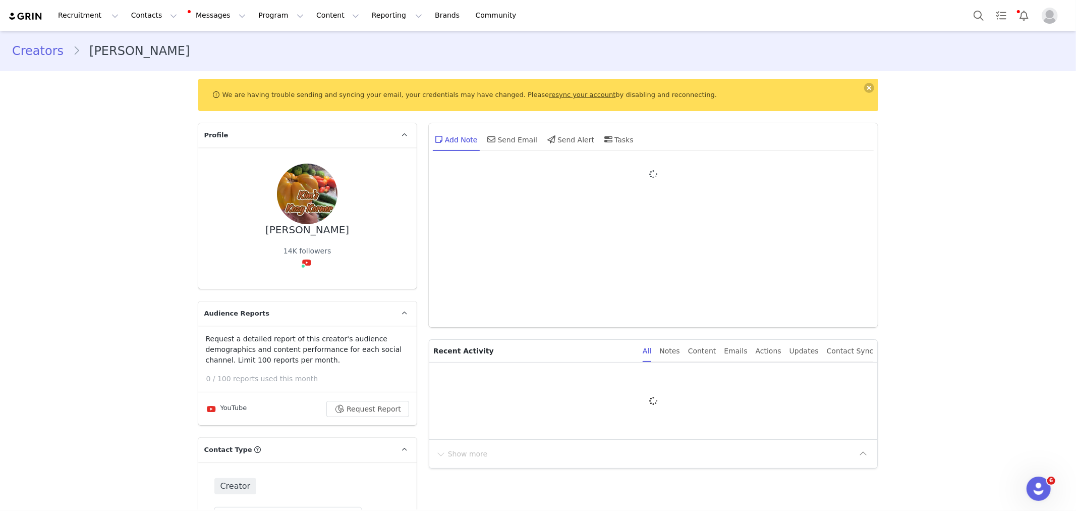
type input "+1 (United States)"
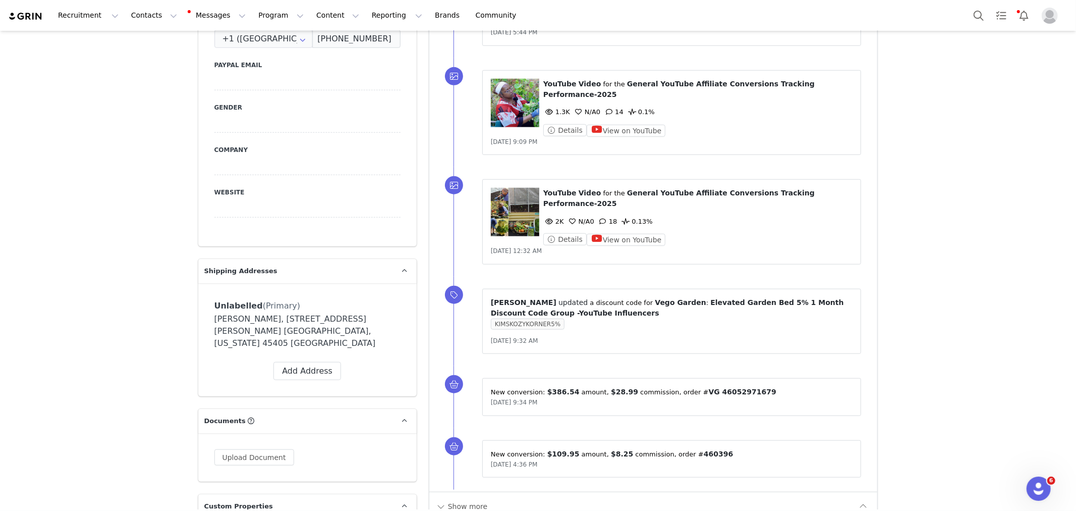
scroll to position [840, 0]
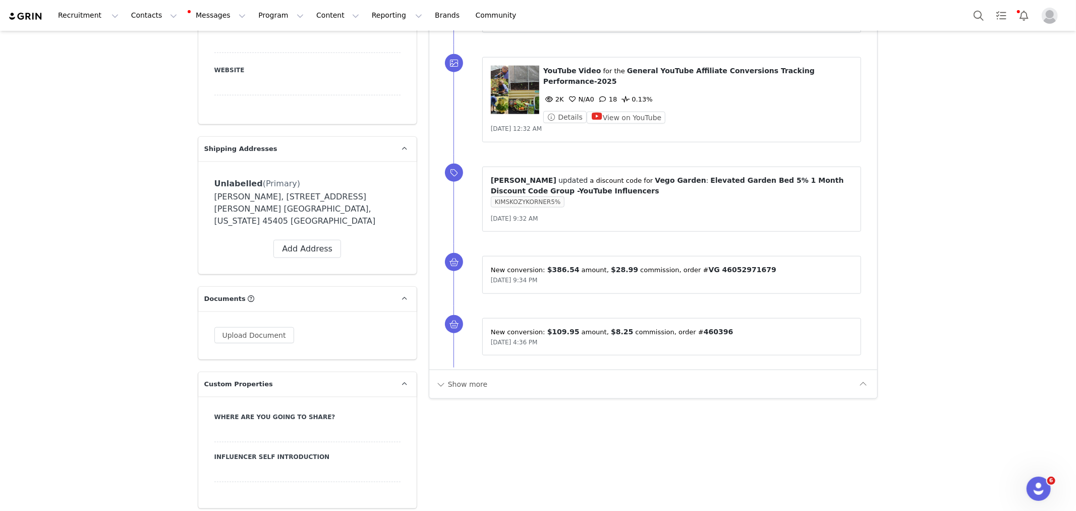
click at [430, 386] on div "Show more" at bounding box center [653, 383] width 448 height 29
click at [441, 385] on button "Show more" at bounding box center [461, 384] width 53 height 16
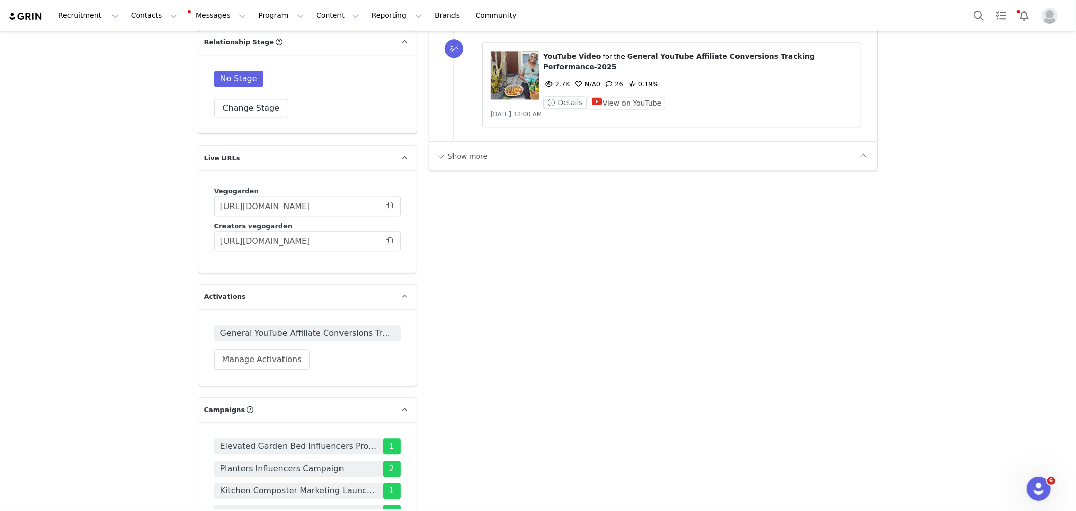
scroll to position [2018, 0]
drag, startPoint x: 293, startPoint y: 246, endPoint x: 505, endPoint y: 264, distance: 213.2
click at [295, 327] on span "General YouTube Affiliate Conversions Tracking Performance-2025" at bounding box center [307, 333] width 174 height 12
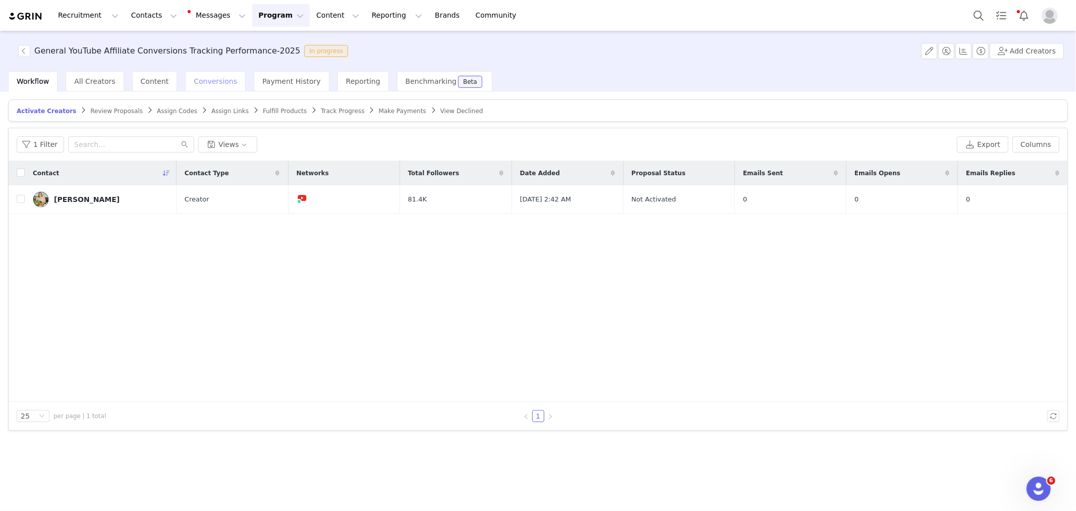
click at [225, 87] on div "Conversions" at bounding box center [215, 81] width 61 height 20
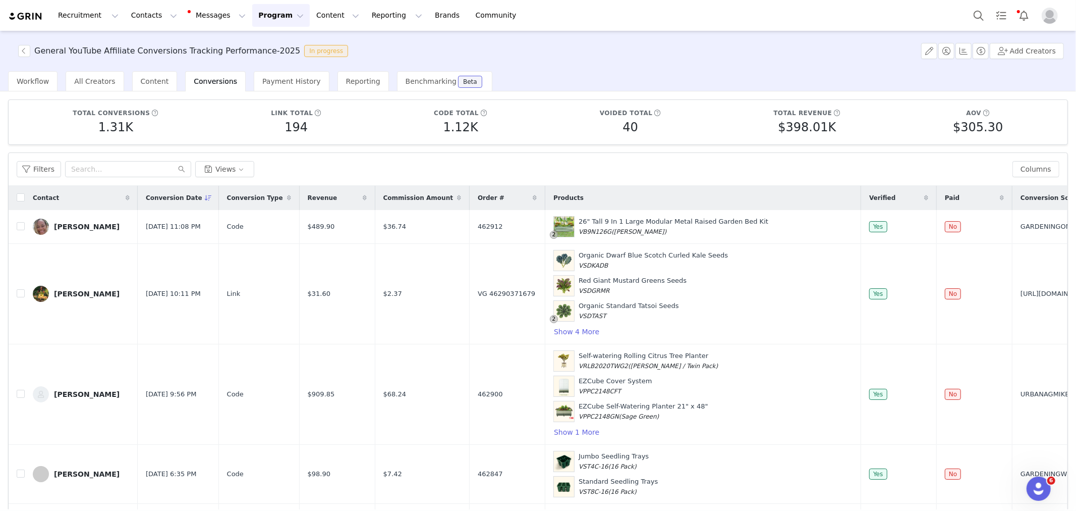
scroll to position [56, 0]
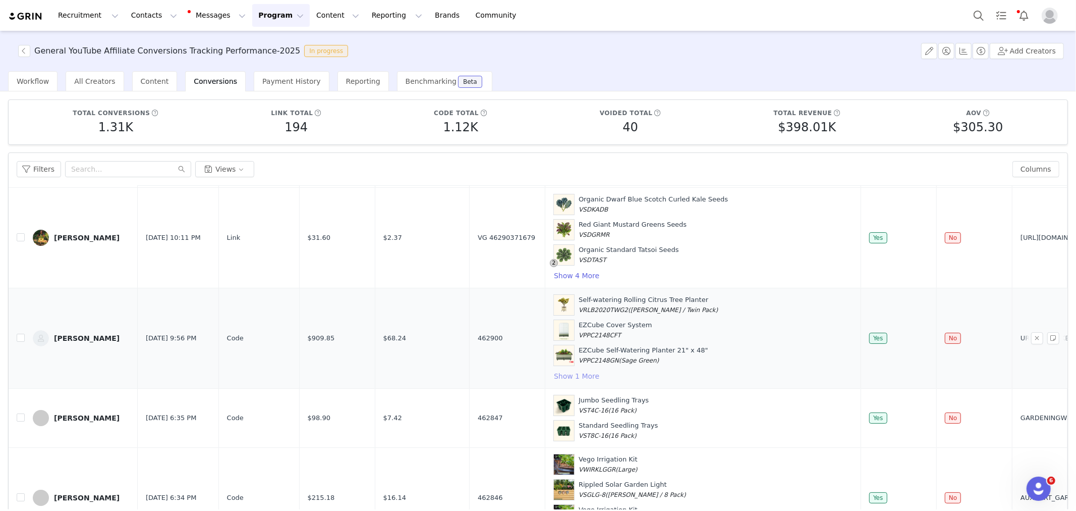
click at [553, 377] on button "Show 1 More" at bounding box center [576, 376] width 46 height 12
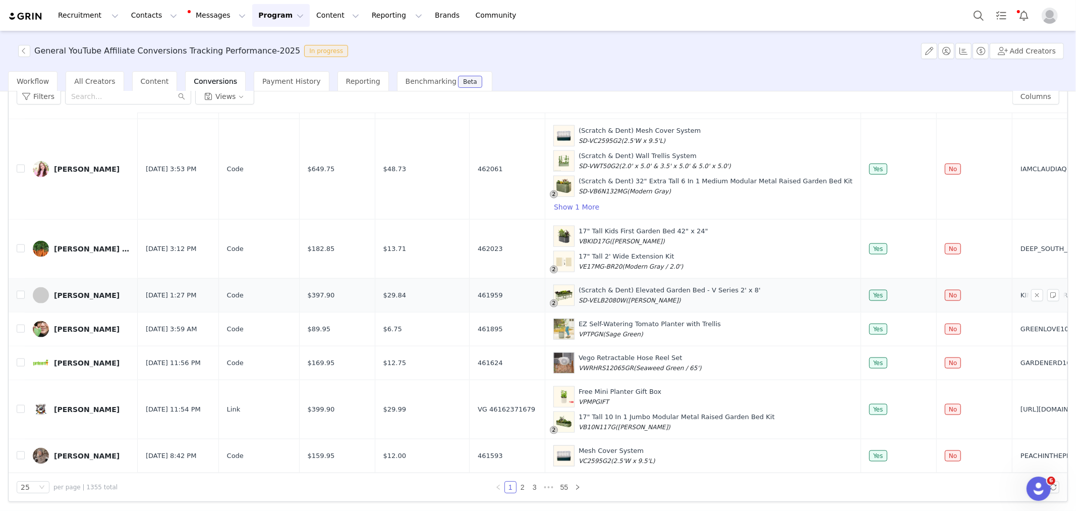
scroll to position [73, 0]
click at [705, 37] on div "General YouTube Affiliate Conversions Tracking Performance-2025 In progress Add…" at bounding box center [538, 51] width 1076 height 40
click at [517, 487] on link "2" at bounding box center [522, 486] width 11 height 11
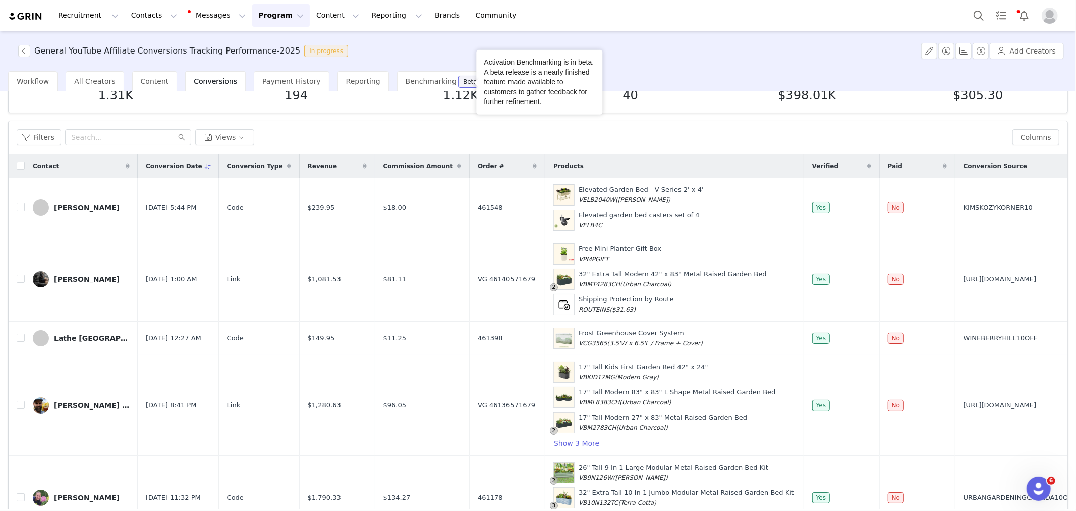
scroll to position [0, 0]
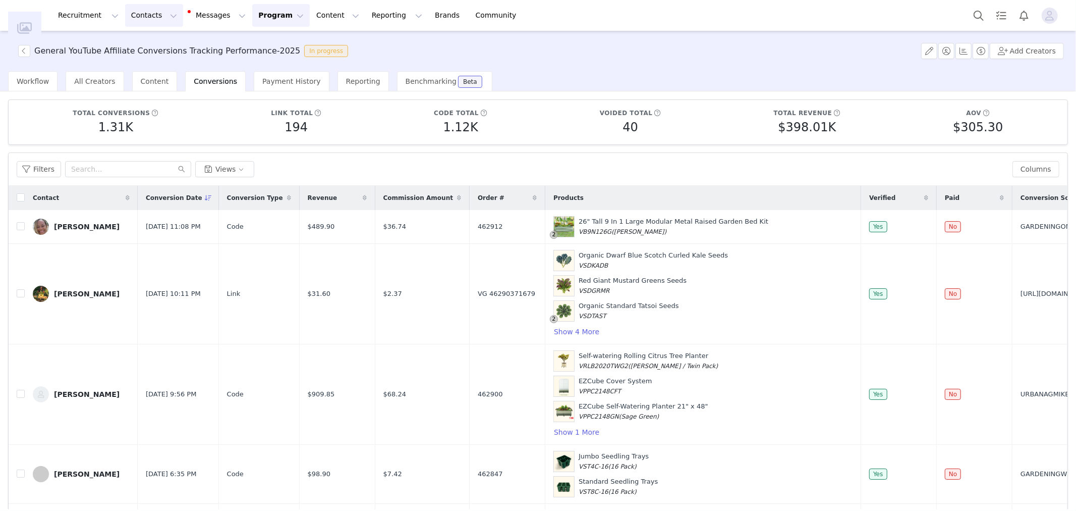
click at [150, 21] on button "Contacts Contacts" at bounding box center [154, 15] width 58 height 23
click at [155, 40] on p "Creators" at bounding box center [143, 44] width 30 height 11
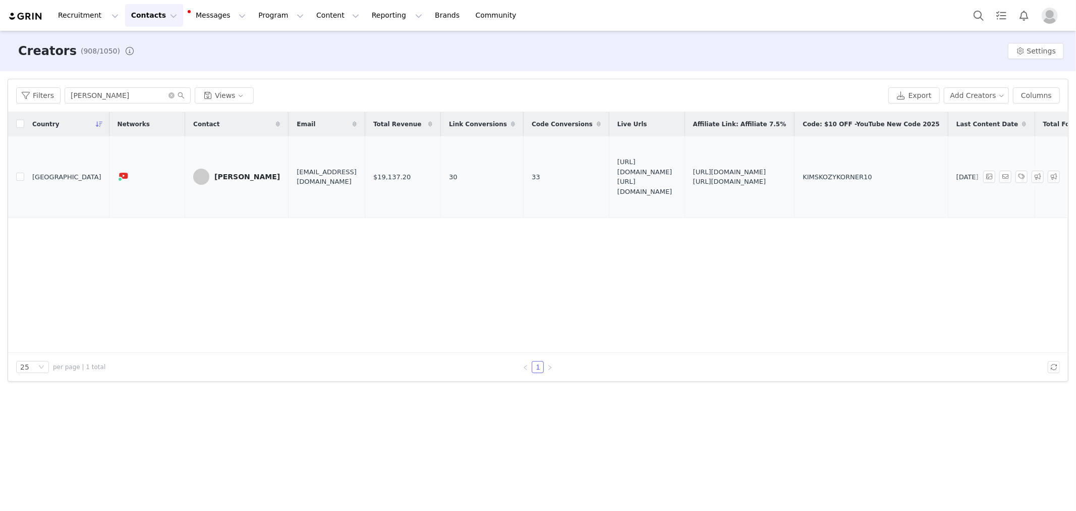
click at [214, 180] on div "[PERSON_NAME]" at bounding box center [247, 177] width 66 height 8
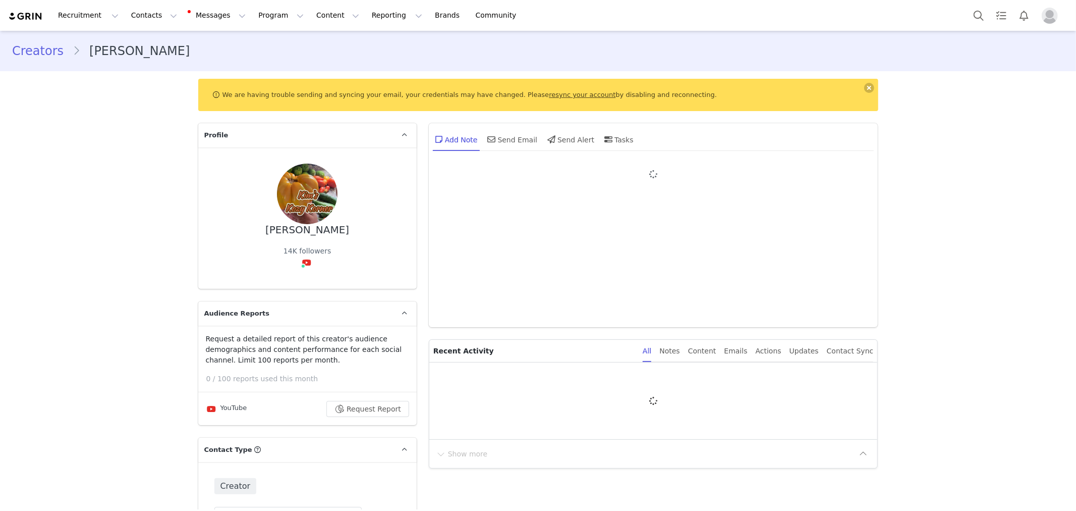
type input "+1 ([GEOGRAPHIC_DATA])"
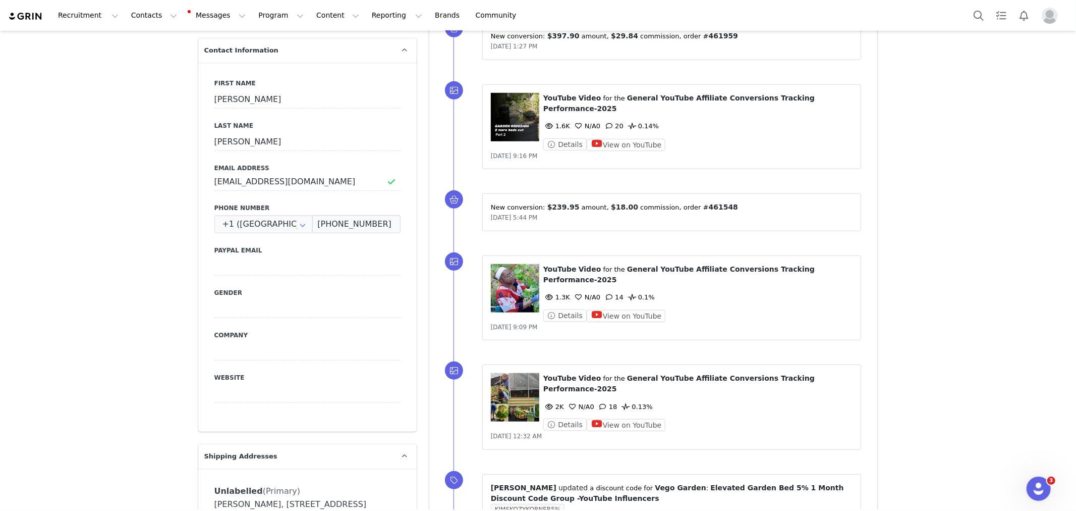
scroll to position [560, 0]
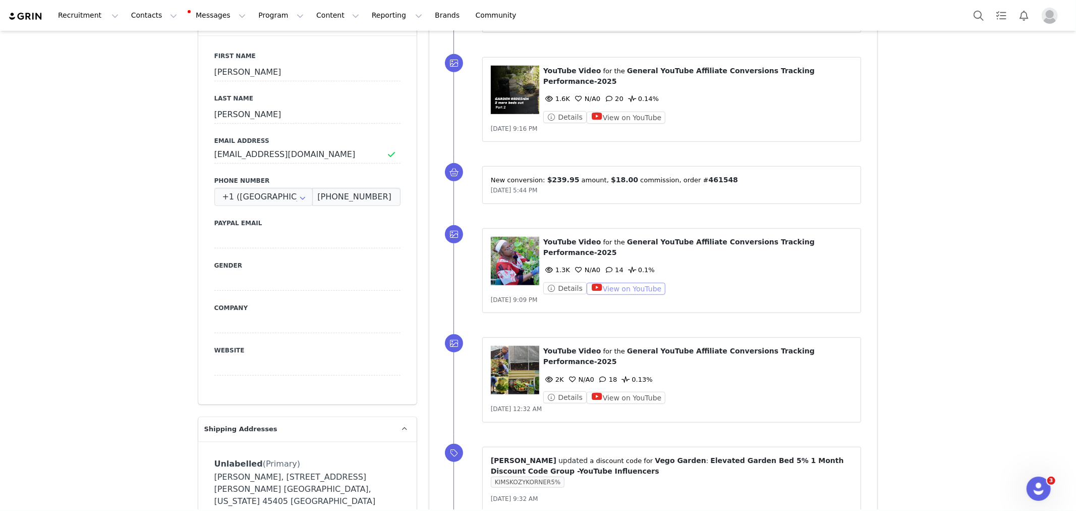
click at [633, 288] on button "View on YouTube" at bounding box center [626, 289] width 79 height 12
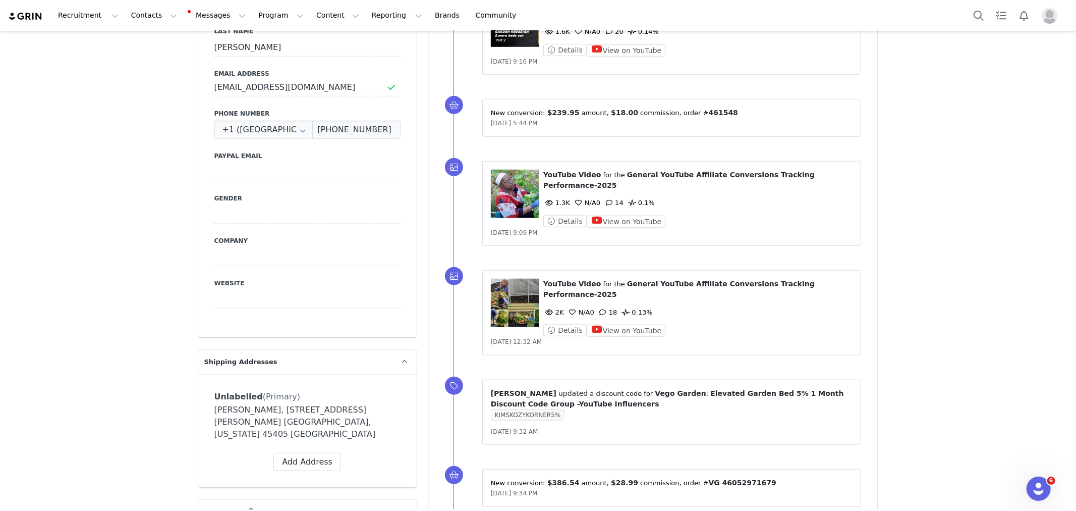
scroll to position [672, 0]
